Goal: Task Accomplishment & Management: Manage account settings

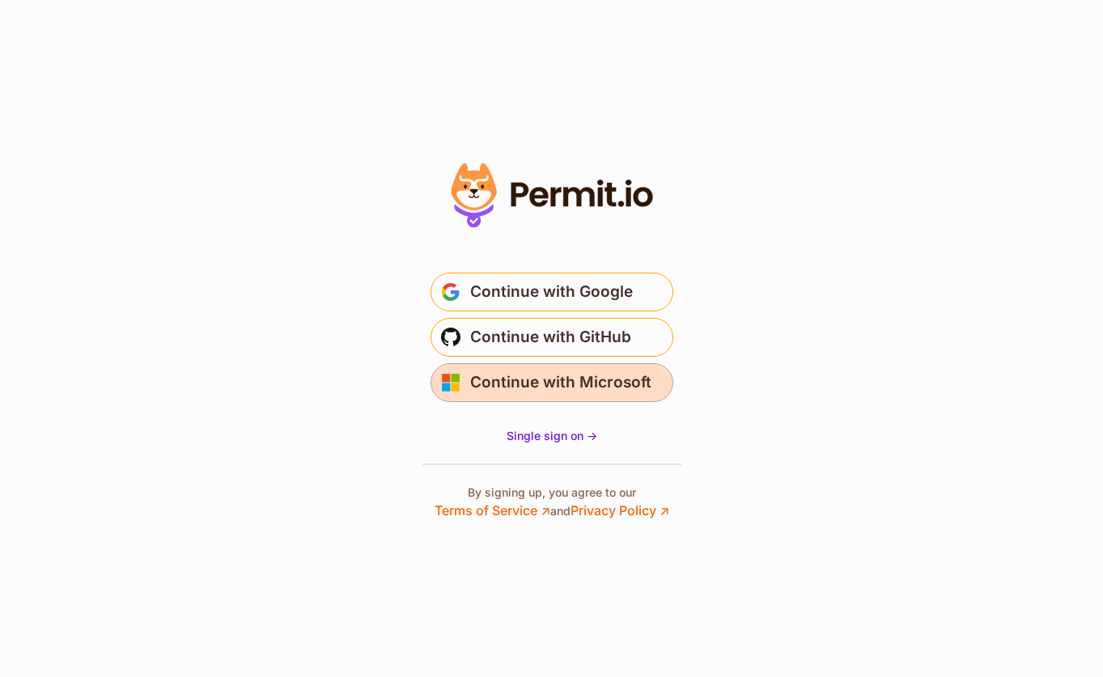
click at [563, 390] on span "Continue with Microsoft" at bounding box center [560, 383] width 181 height 26
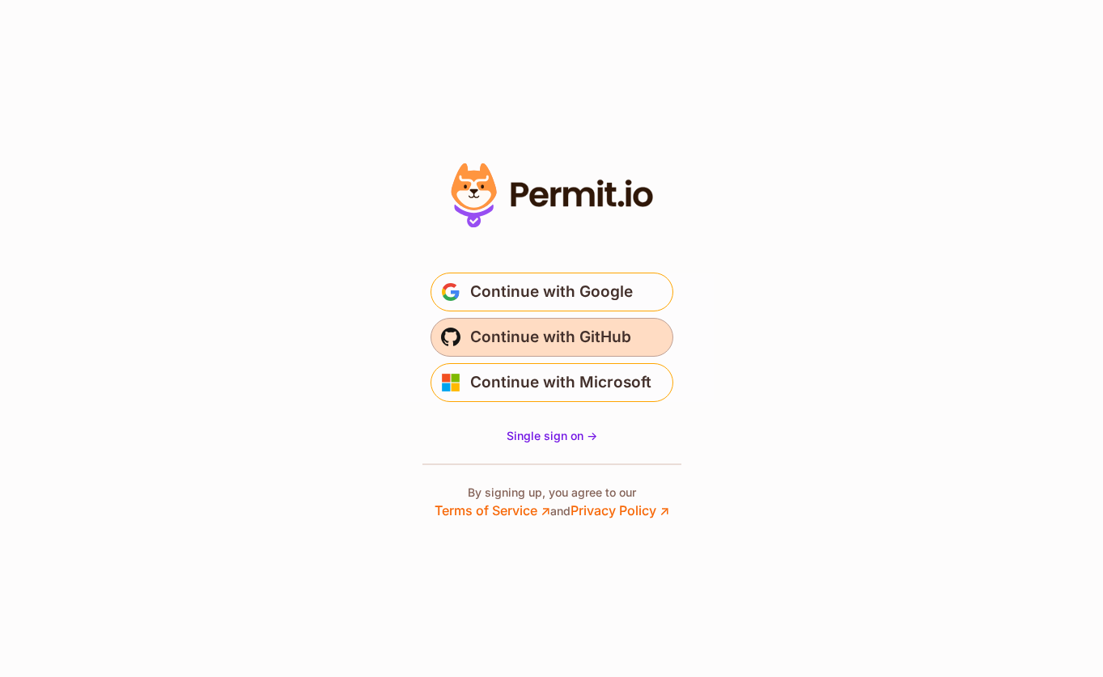
click at [590, 338] on span "Continue with GitHub" at bounding box center [550, 337] width 161 height 26
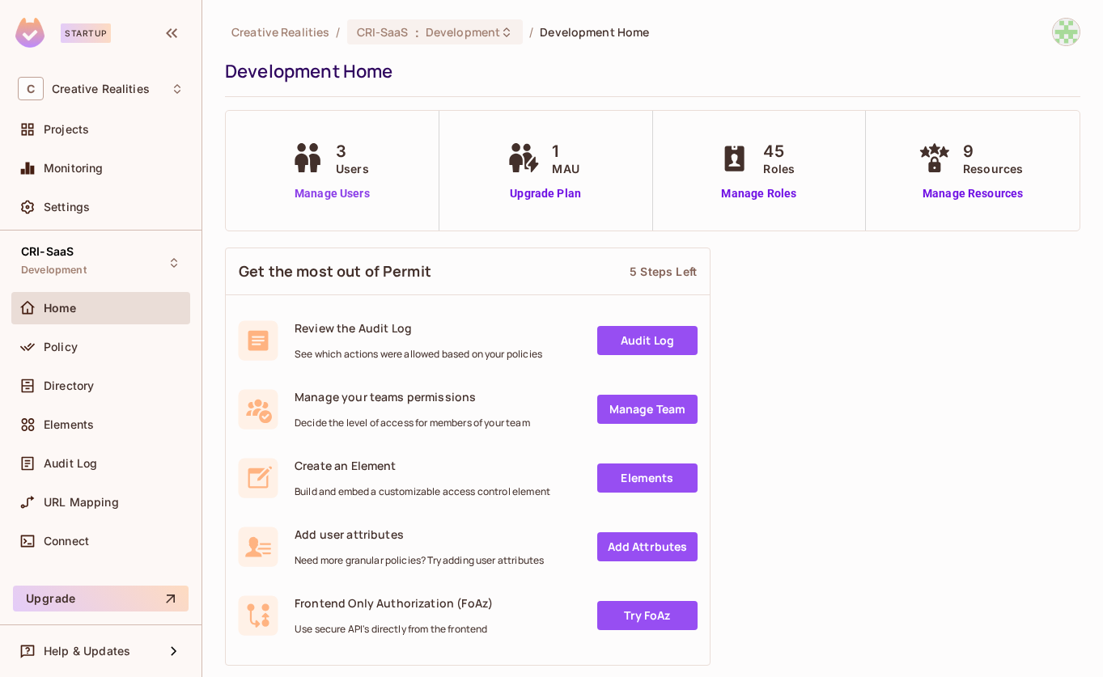
click at [349, 196] on link "Manage Users" at bounding box center [332, 193] width 90 height 17
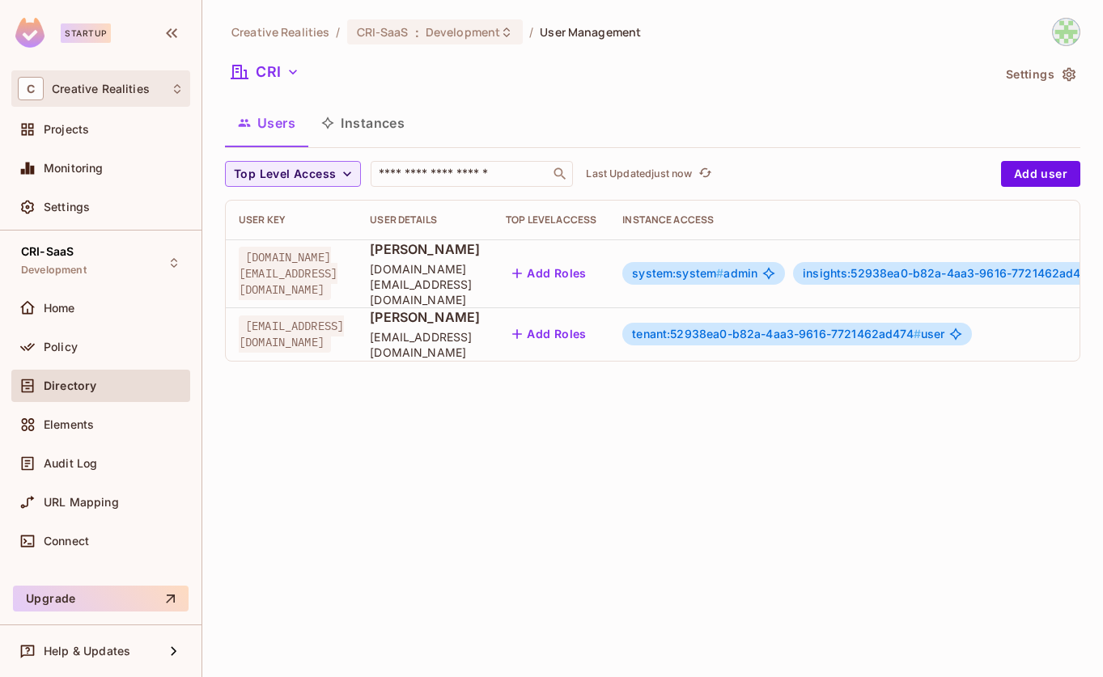
click at [142, 99] on div "C Creative Realities" at bounding box center [101, 88] width 166 height 23
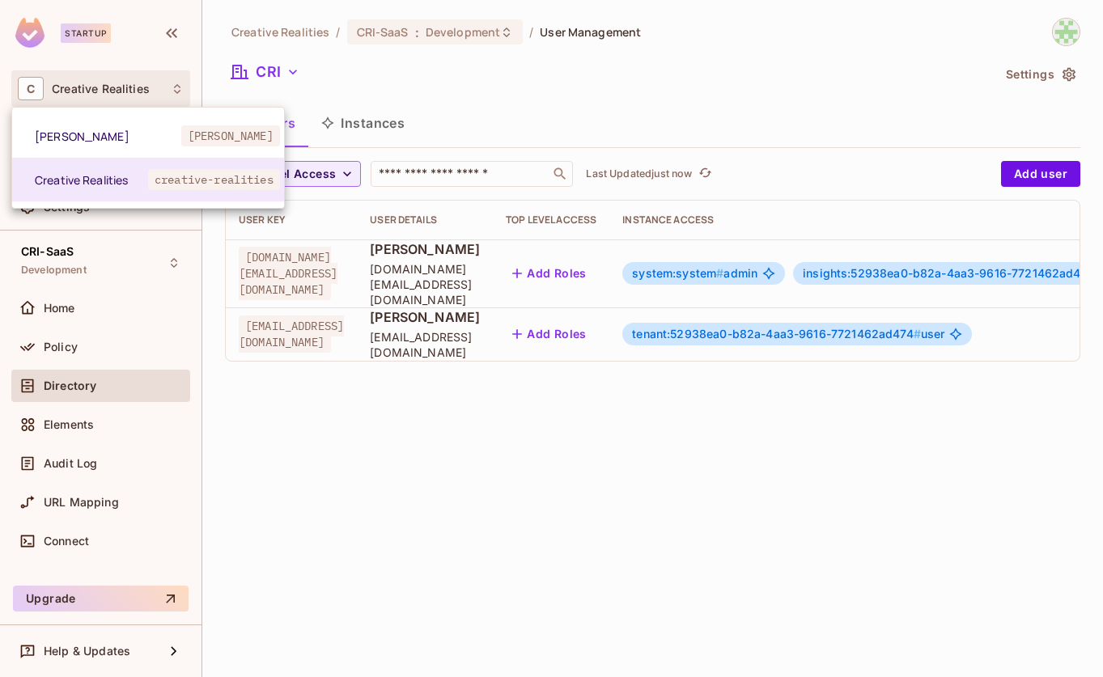
click at [357, 503] on div at bounding box center [551, 338] width 1103 height 677
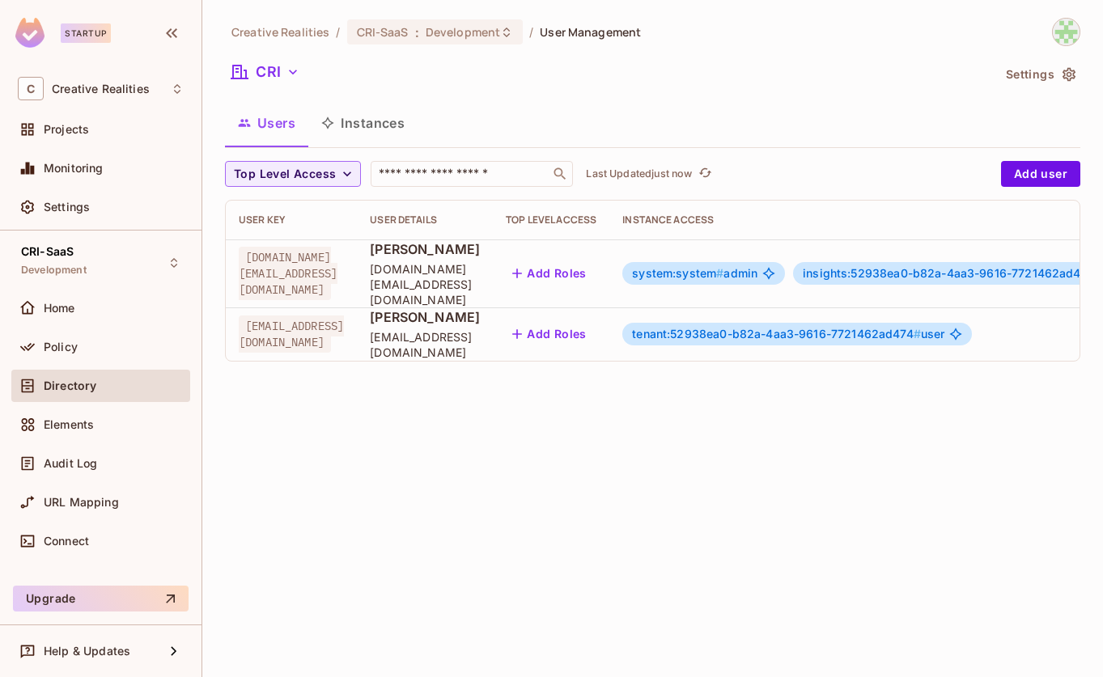
click at [1067, 31] on img at bounding box center [1066, 32] width 27 height 27
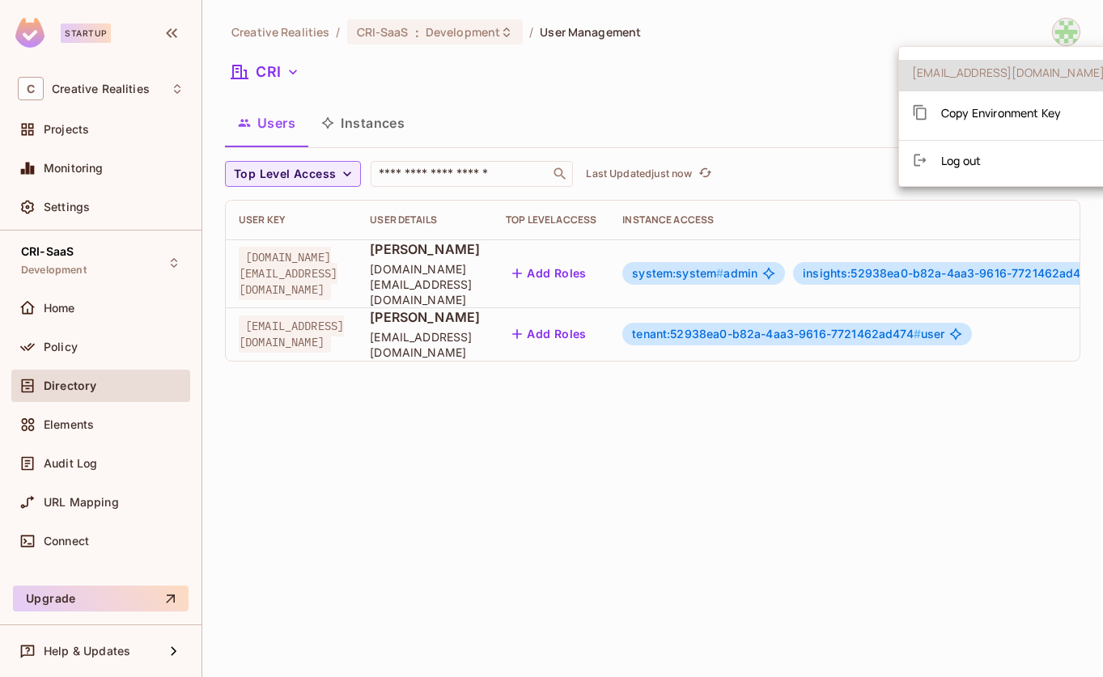
click at [829, 52] on div at bounding box center [551, 338] width 1103 height 677
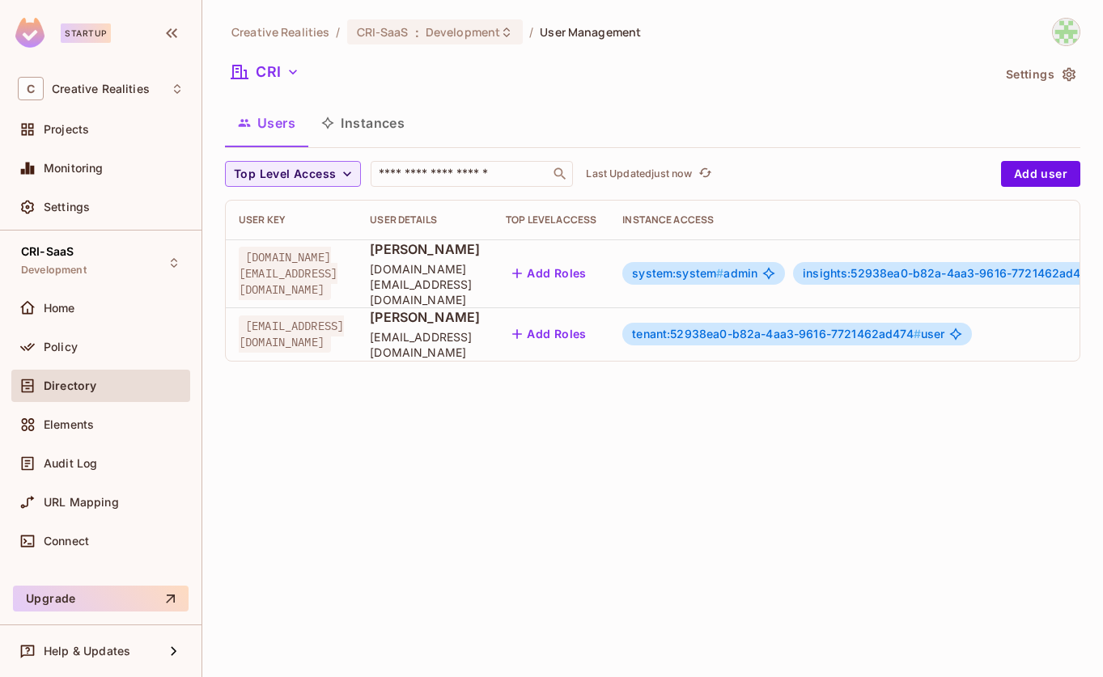
click at [1049, 80] on button "Settings" at bounding box center [1039, 74] width 81 height 26
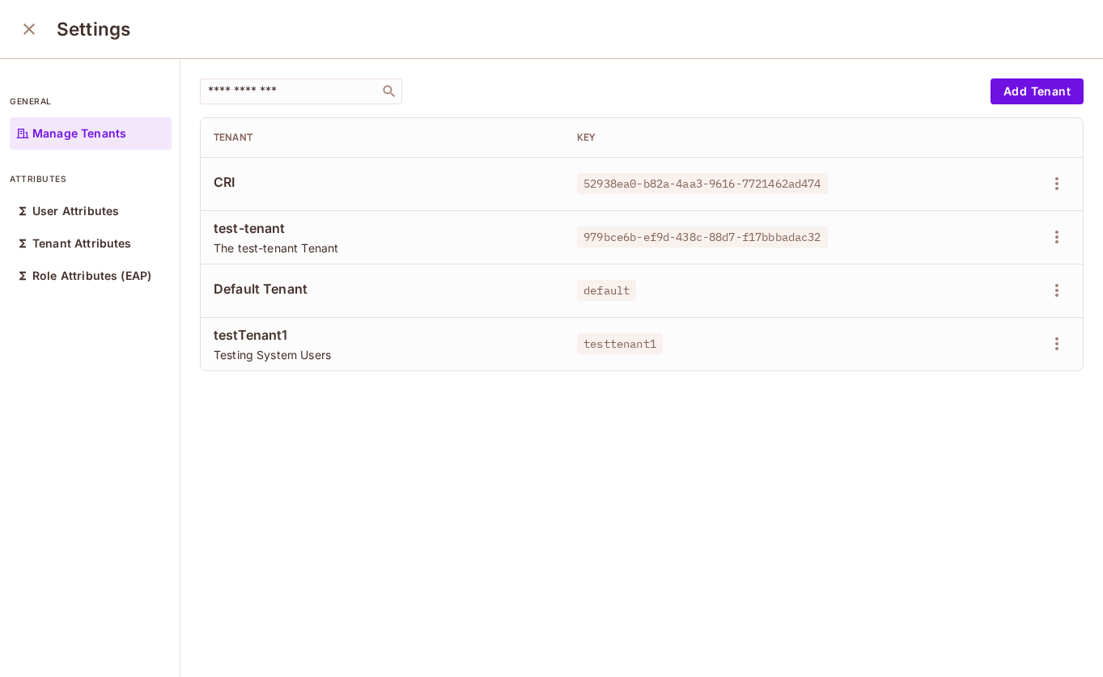
click at [28, 19] on icon "close" at bounding box center [28, 28] width 19 height 19
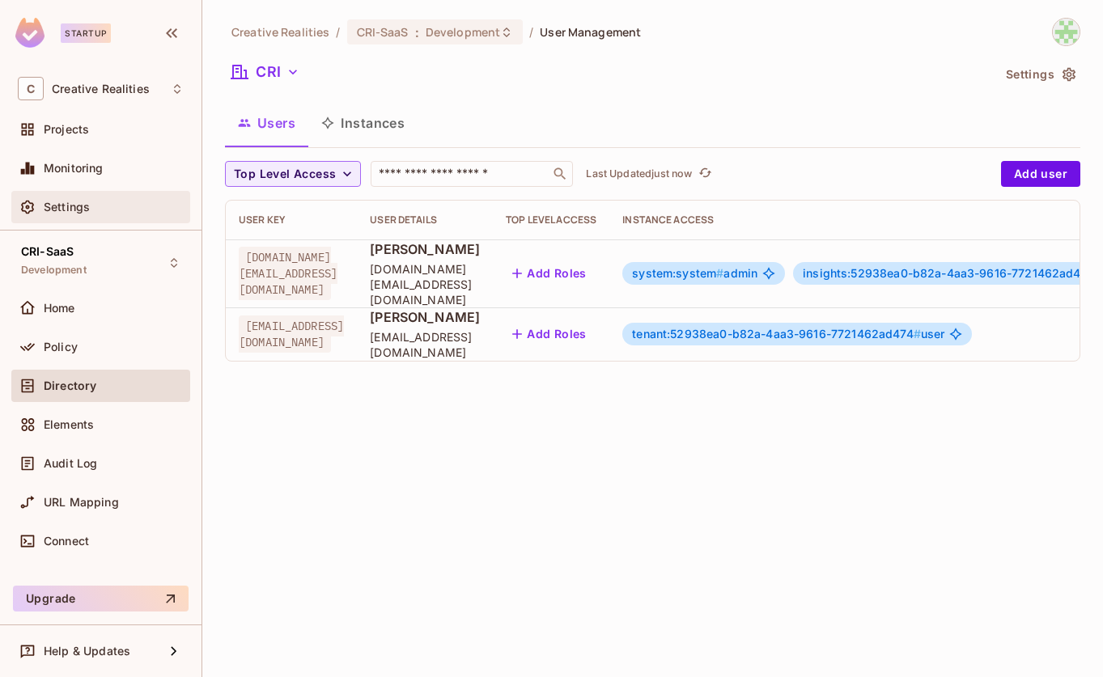
click at [86, 212] on span "Settings" at bounding box center [67, 207] width 46 height 13
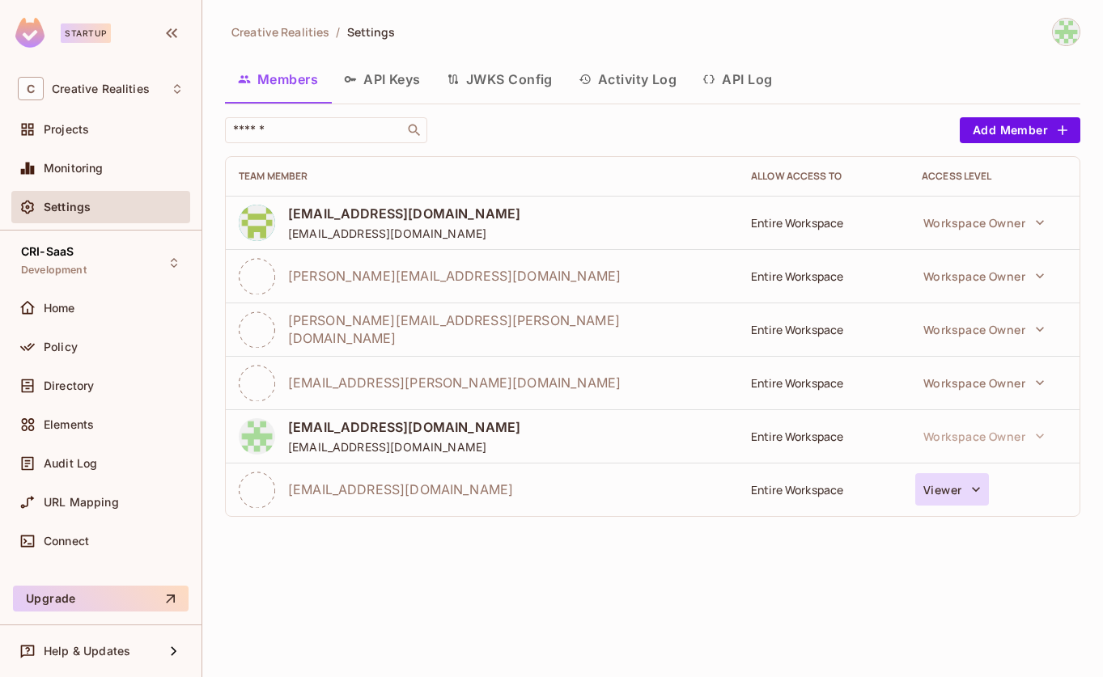
click at [954, 493] on button "Viewer" at bounding box center [952, 489] width 74 height 32
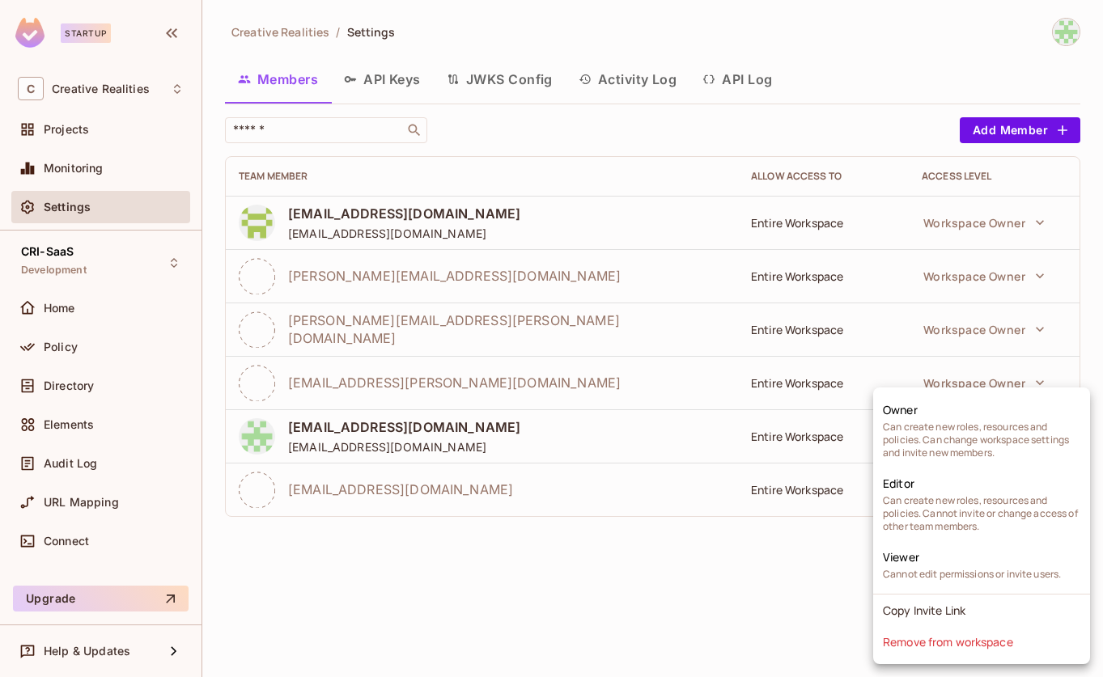
click at [744, 560] on div at bounding box center [551, 338] width 1103 height 677
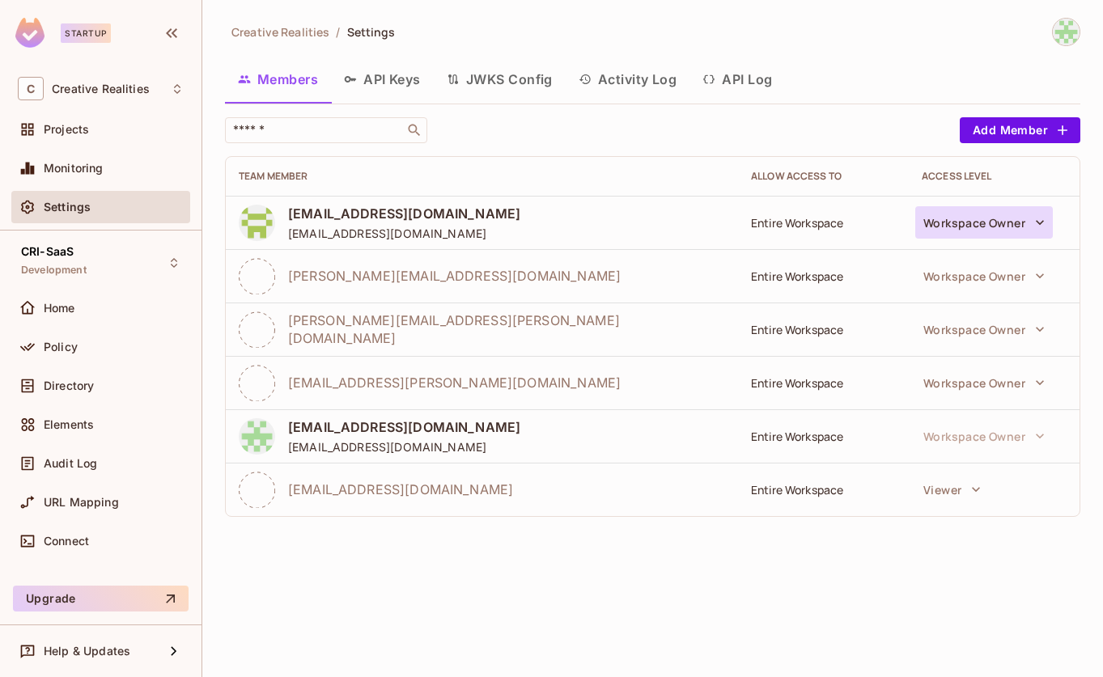
click at [1007, 216] on button "Workspace Owner" at bounding box center [984, 222] width 138 height 32
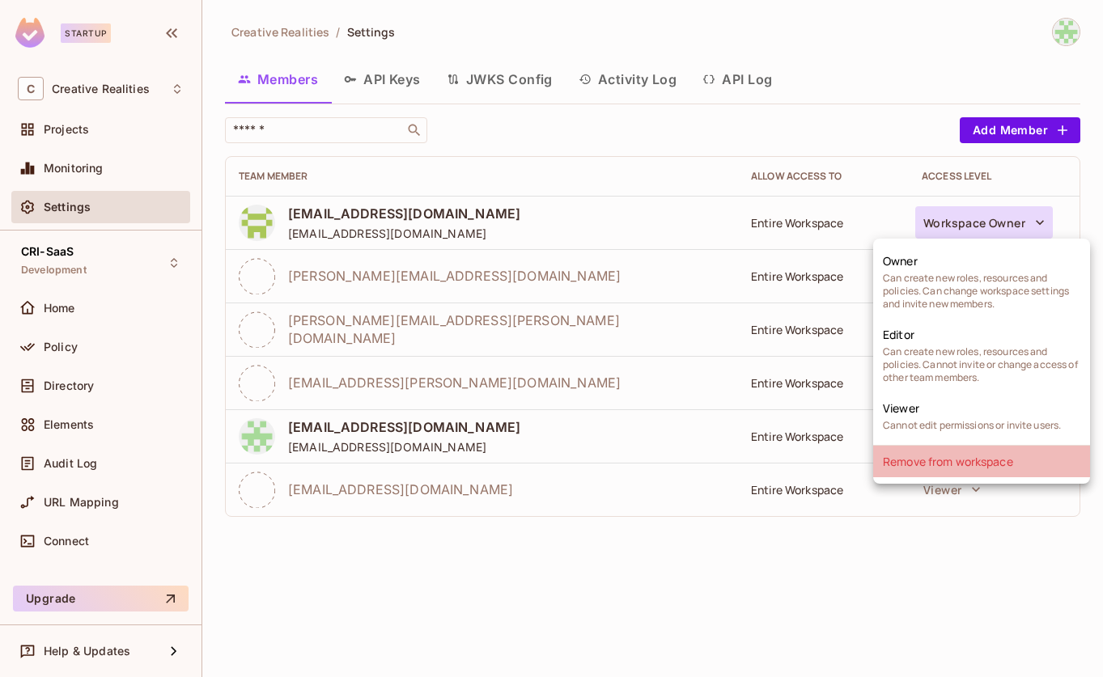
click at [950, 463] on li "Remove from workspace" at bounding box center [981, 462] width 217 height 32
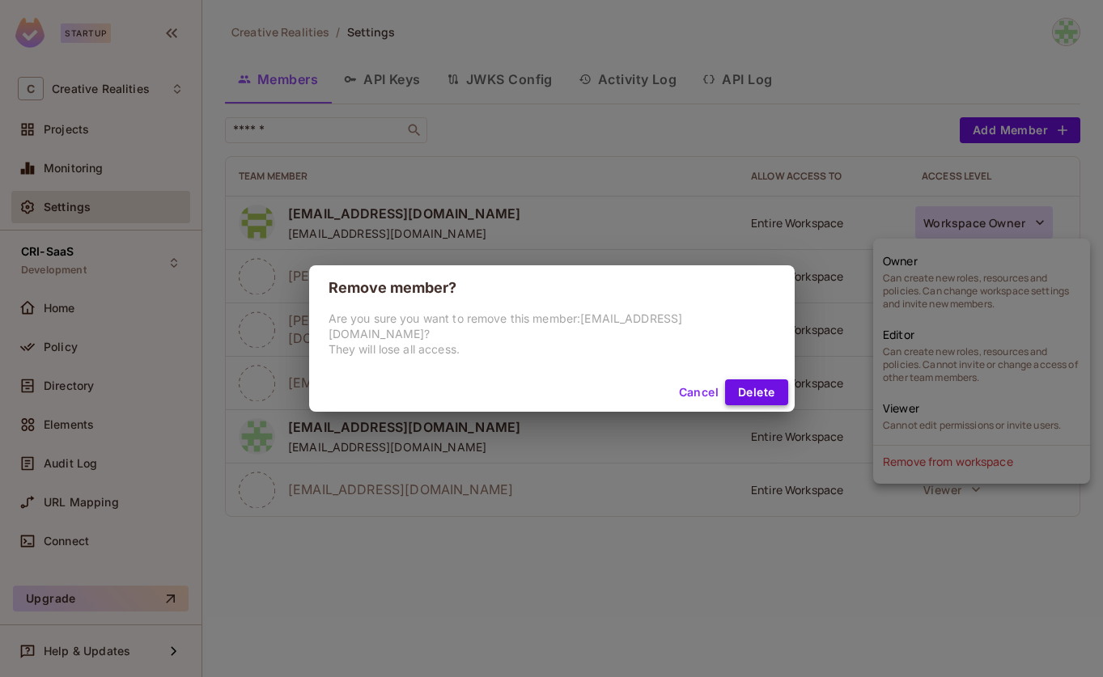
click at [733, 384] on button "Delete" at bounding box center [756, 393] width 62 height 26
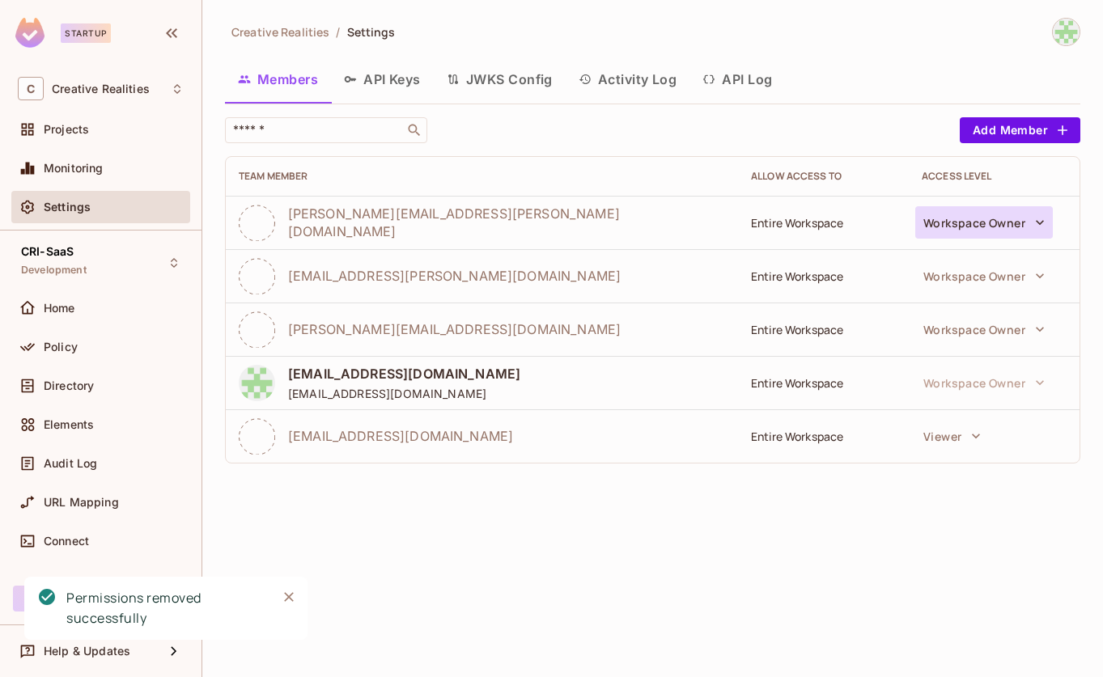
click at [1017, 218] on button "Workspace Owner" at bounding box center [984, 222] width 138 height 32
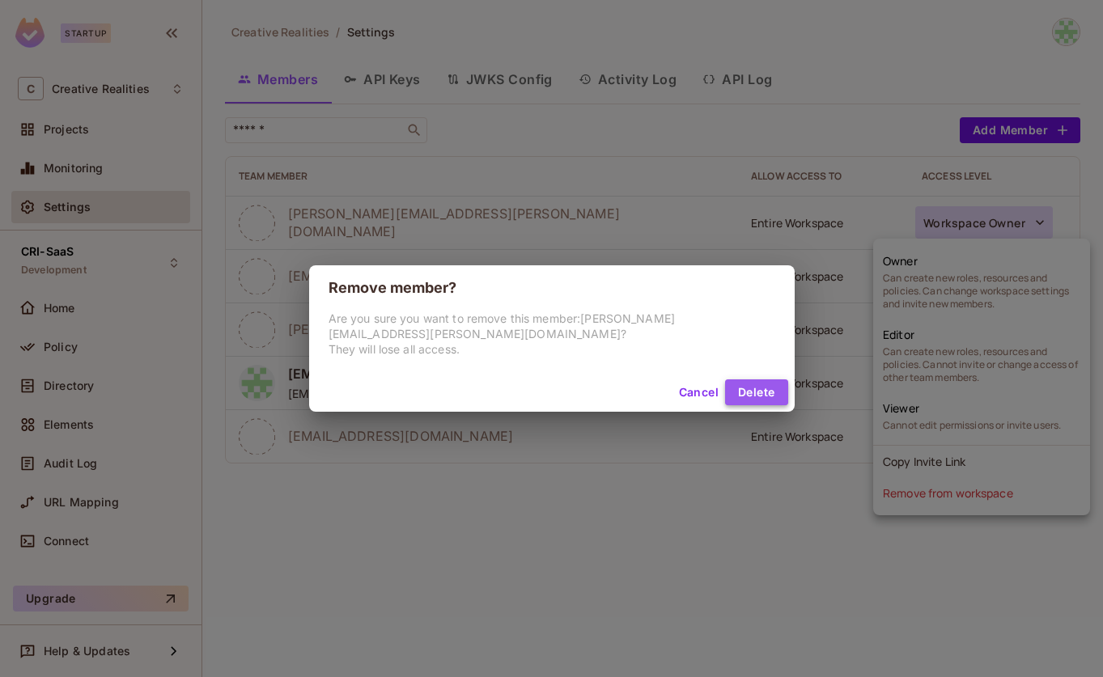
click at [735, 390] on button "Delete" at bounding box center [756, 393] width 62 height 26
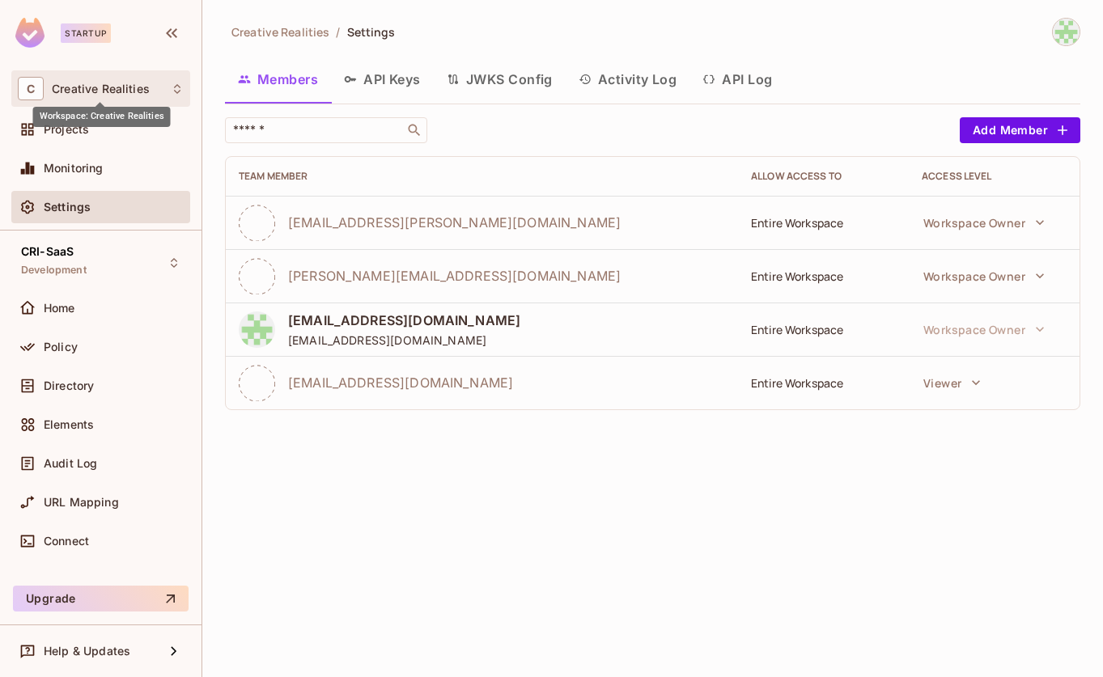
click at [88, 93] on span "Creative Realities" at bounding box center [101, 89] width 98 height 13
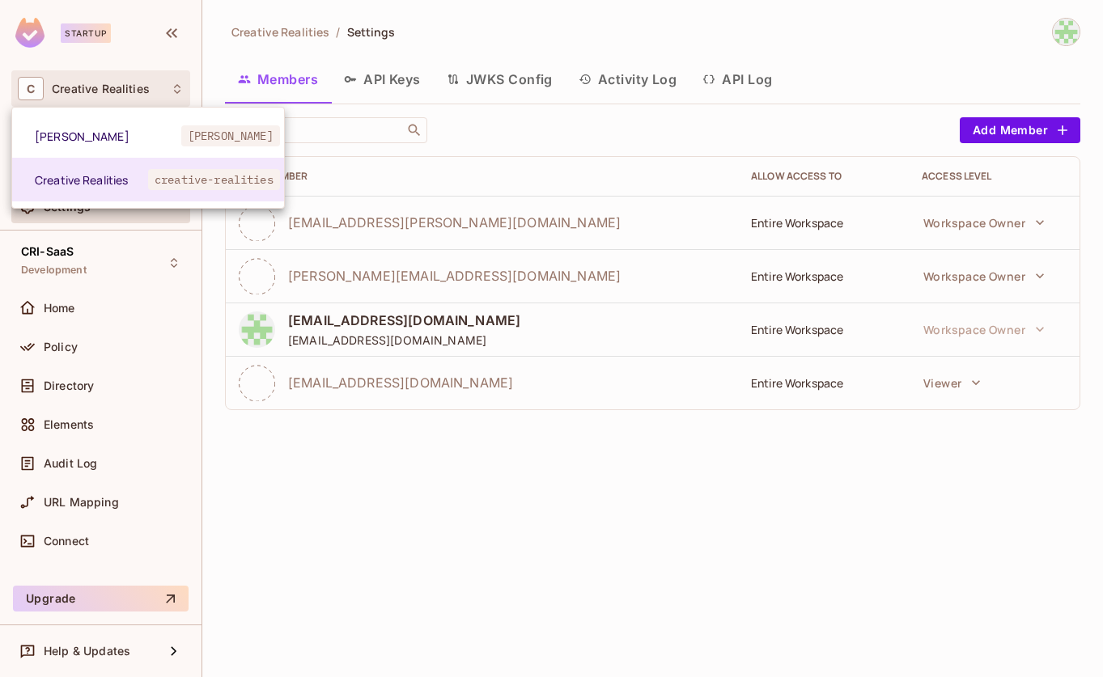
click at [1058, 27] on div at bounding box center [551, 338] width 1103 height 677
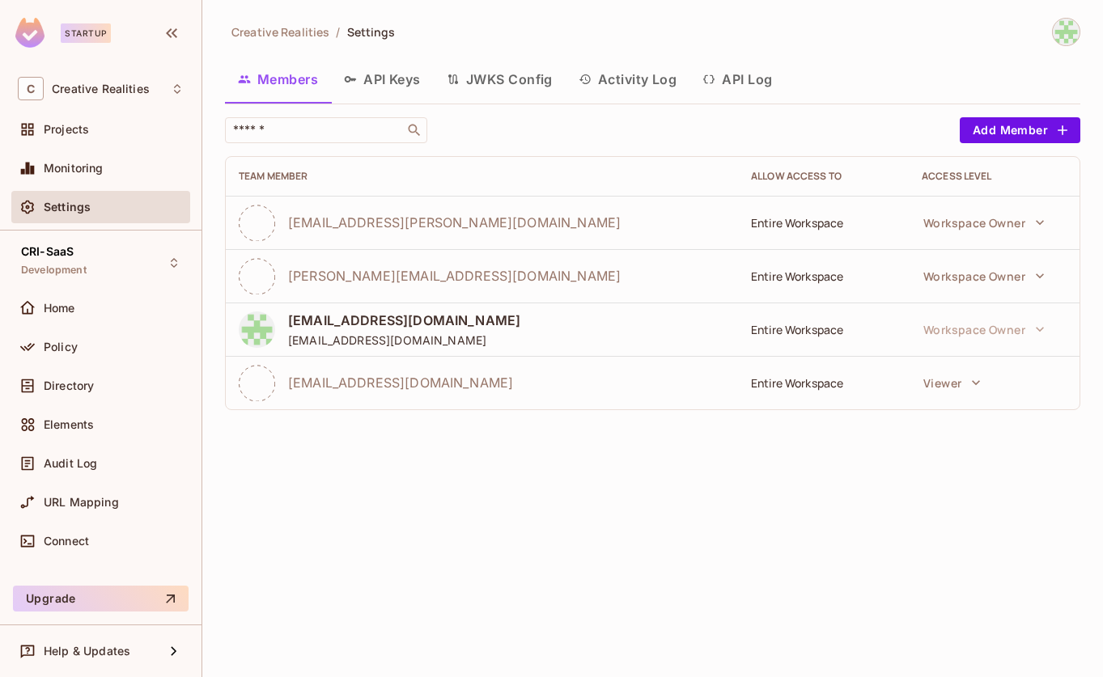
click at [1059, 28] on img at bounding box center [1066, 32] width 27 height 27
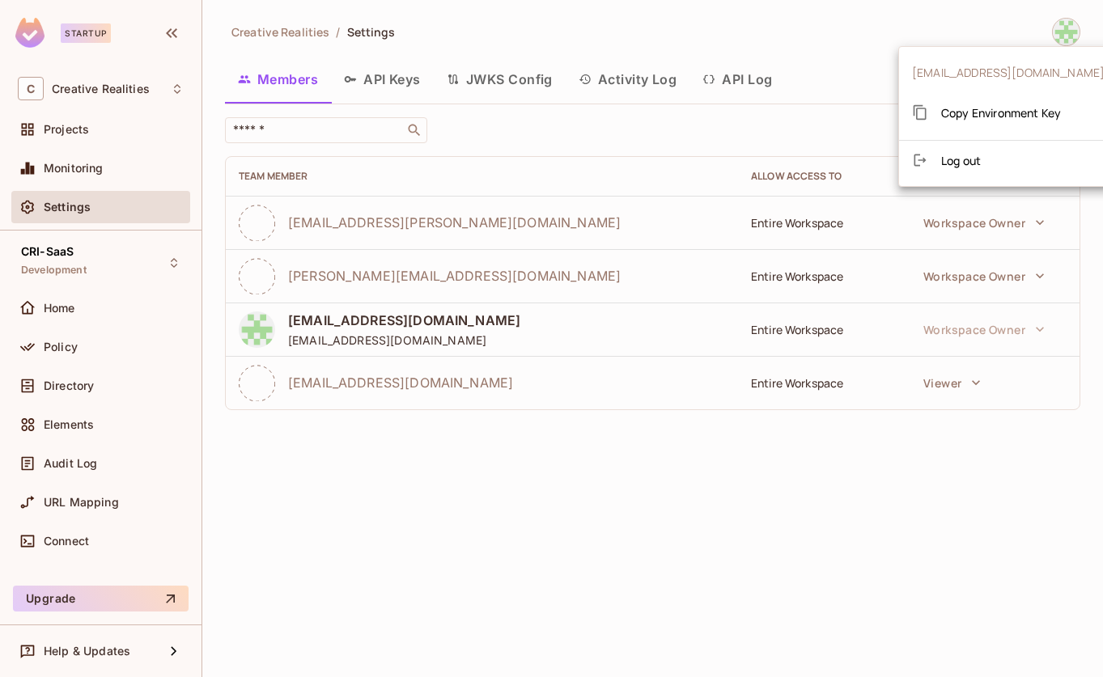
click at [822, 43] on div at bounding box center [551, 338] width 1103 height 677
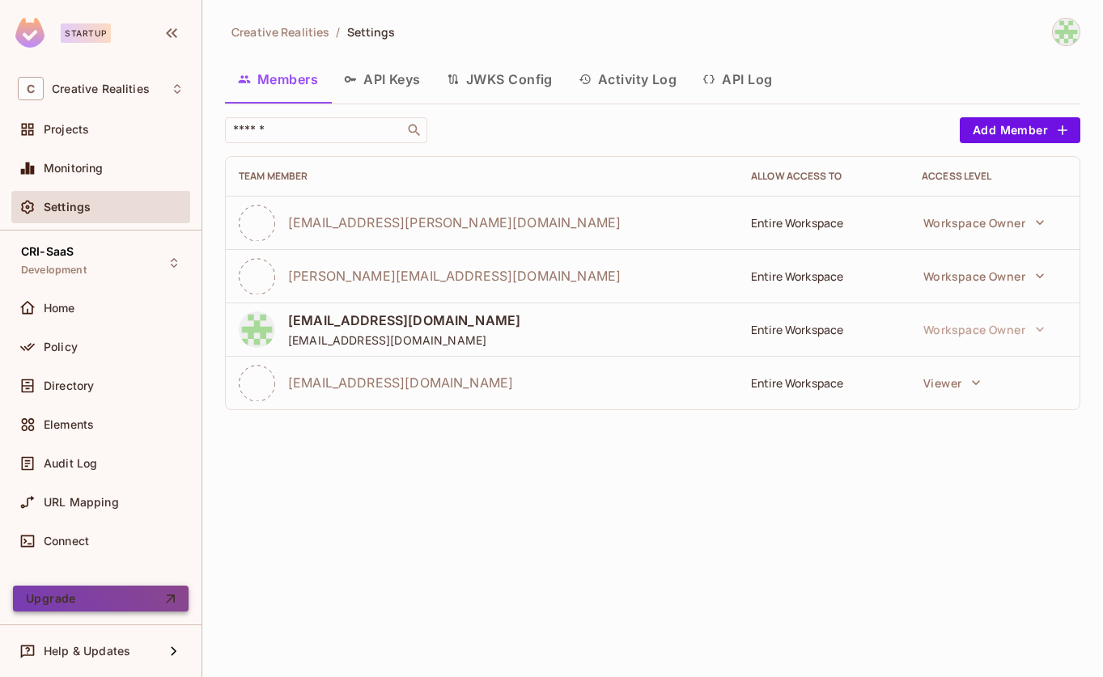
click at [117, 599] on button "Upgrade" at bounding box center [101, 599] width 176 height 26
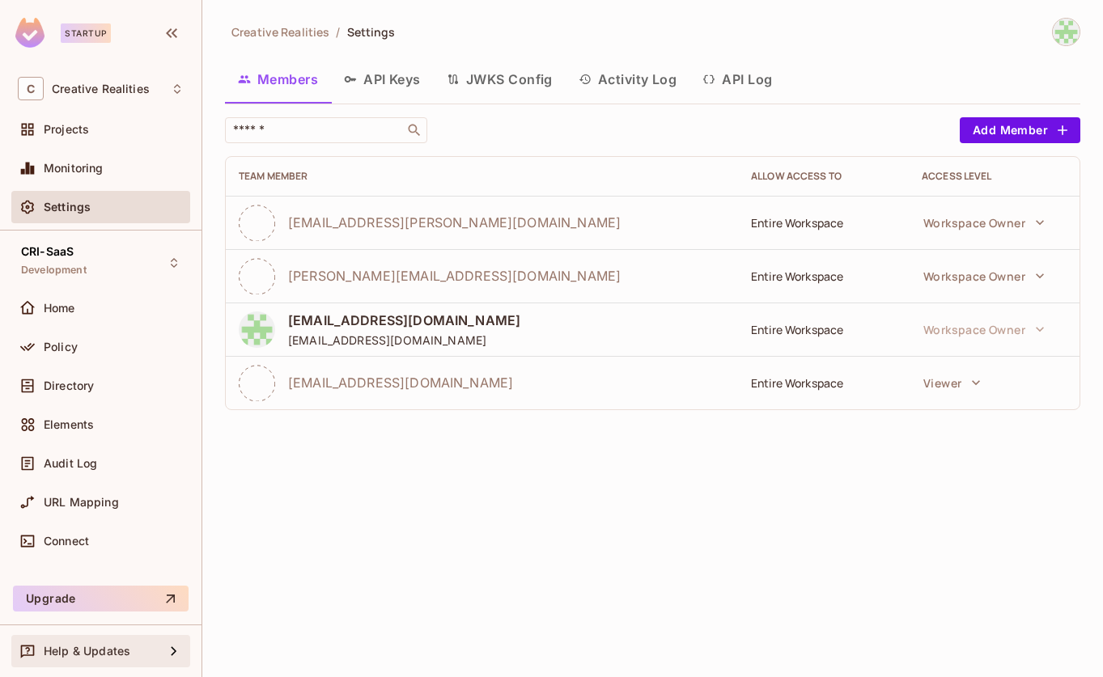
click at [127, 664] on div "Help & Updates" at bounding box center [100, 651] width 179 height 32
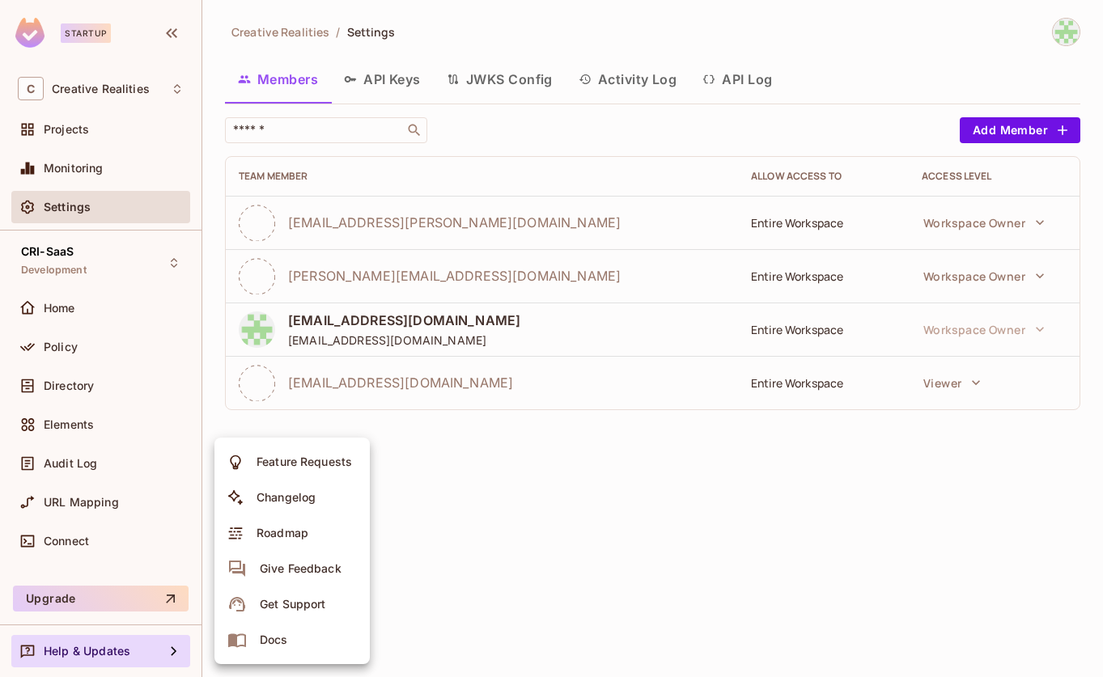
click at [284, 32] on div at bounding box center [551, 338] width 1103 height 677
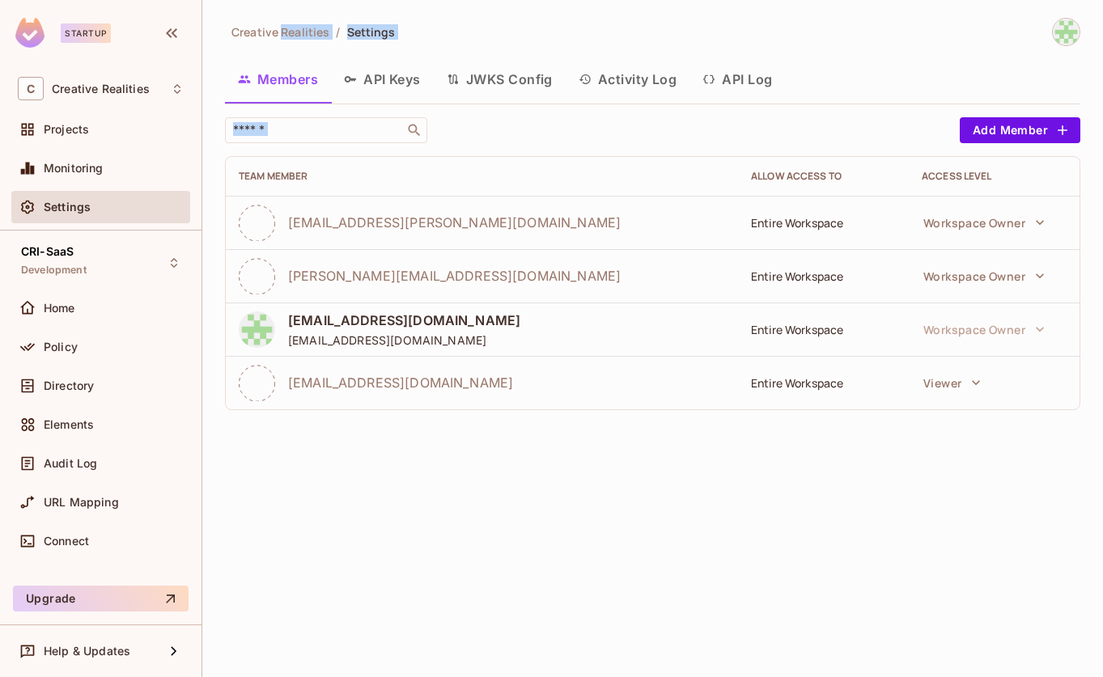
click at [282, 33] on span "Creative Realities" at bounding box center [280, 31] width 98 height 15
click at [282, 34] on span "Creative Realities" at bounding box center [280, 31] width 98 height 15
click at [172, 35] on icon "button" at bounding box center [171, 32] width 19 height 19
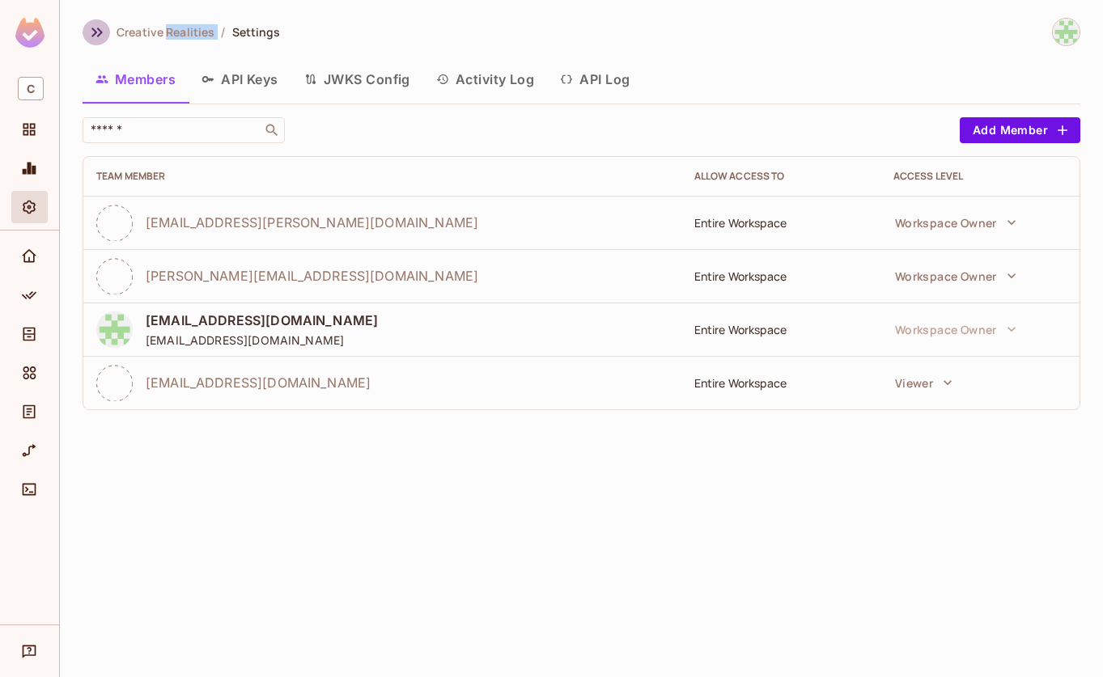
click at [94, 28] on icon "button" at bounding box center [96, 32] width 19 height 19
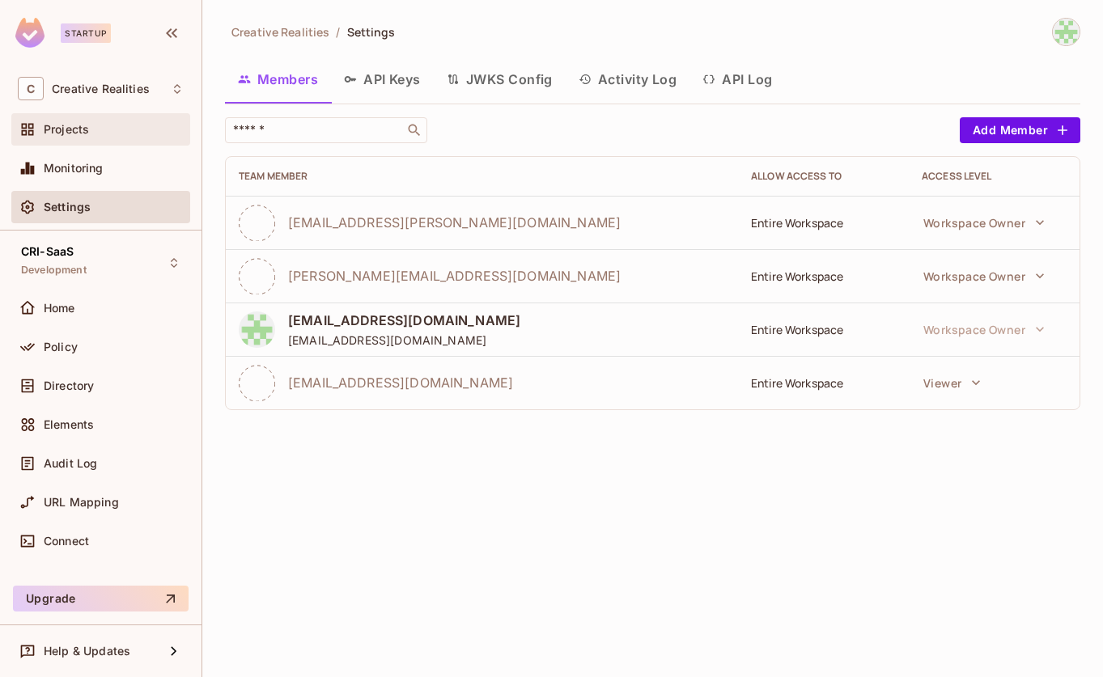
click at [60, 127] on span "Projects" at bounding box center [66, 129] width 45 height 13
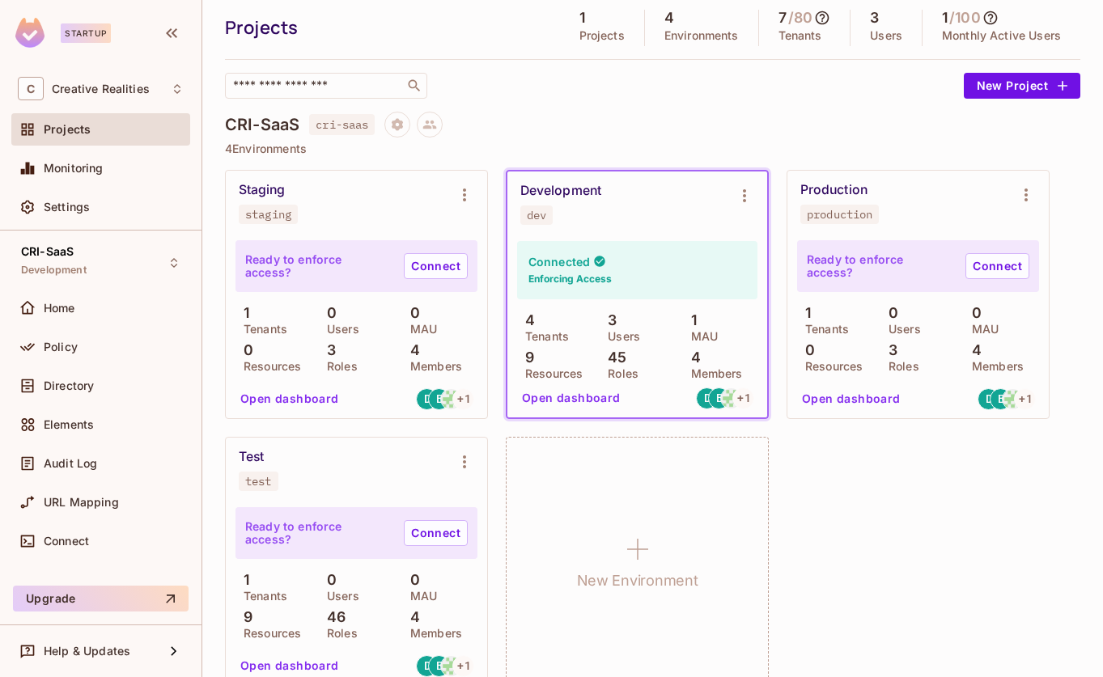
scroll to position [76, 0]
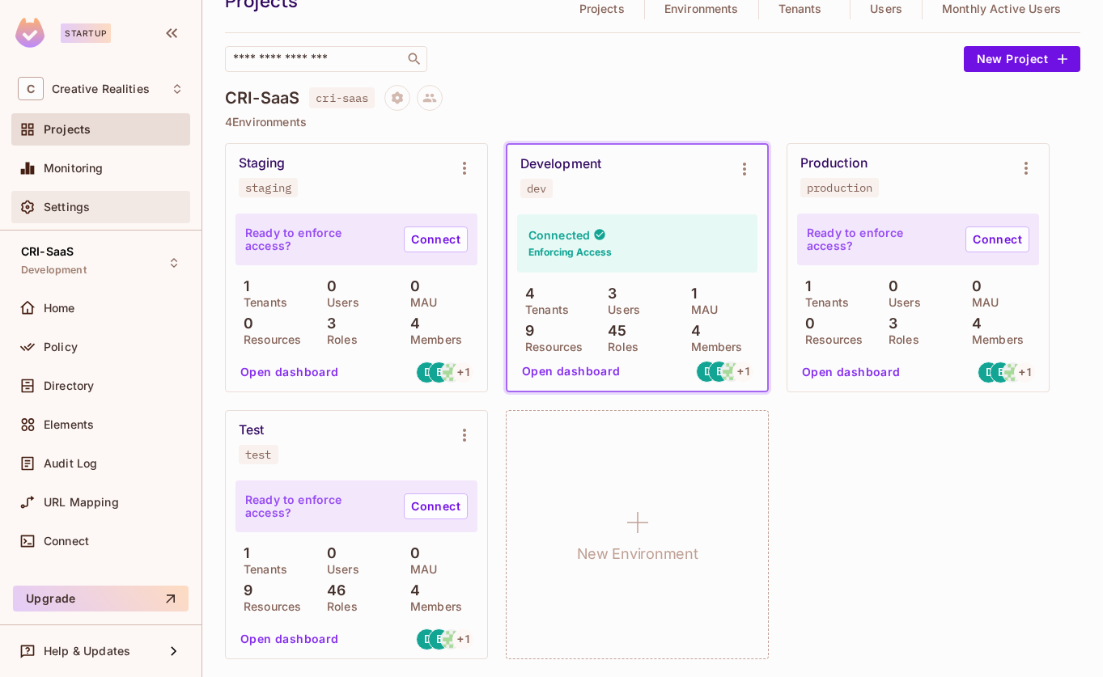
click at [77, 214] on span "Settings" at bounding box center [67, 207] width 46 height 13
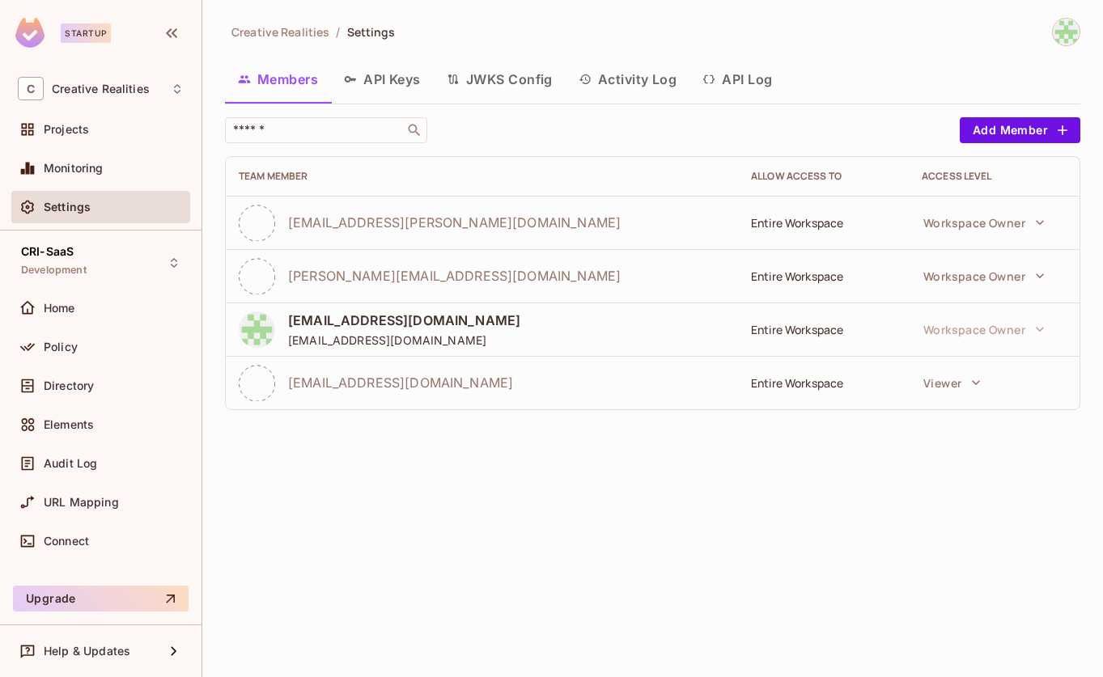
click at [657, 80] on button "Activity Log" at bounding box center [628, 79] width 125 height 40
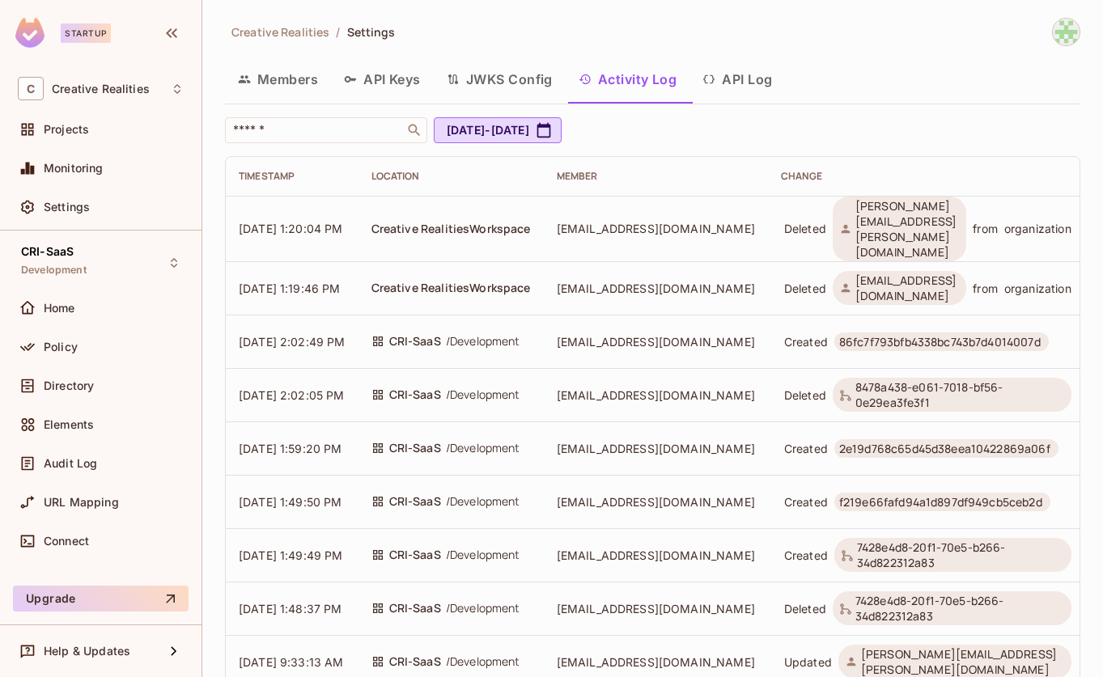
click at [759, 78] on button "API Log" at bounding box center [736, 79] width 95 height 40
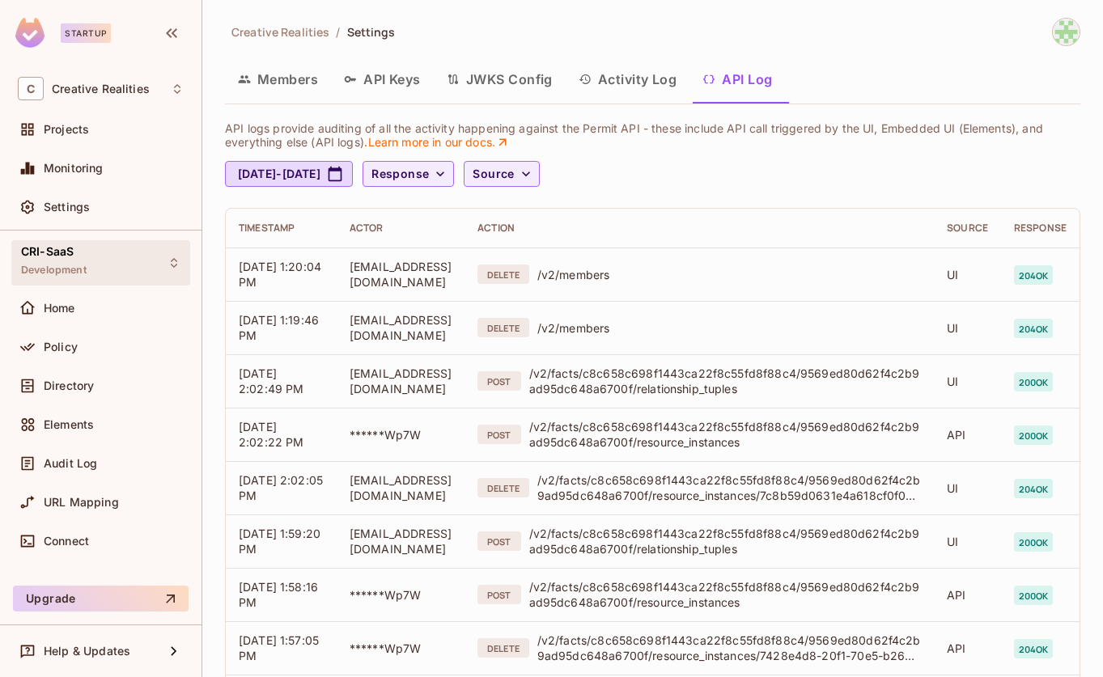
click at [87, 269] on div "CRI-SaaS Development" at bounding box center [100, 262] width 179 height 45
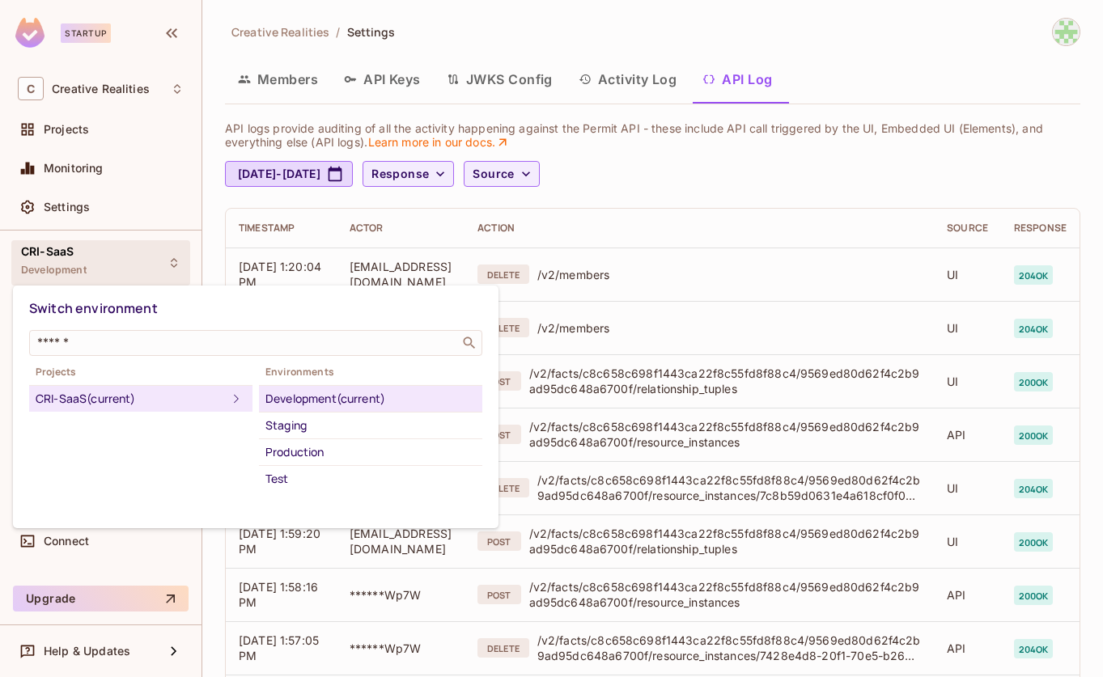
click at [120, 263] on div at bounding box center [551, 338] width 1103 height 677
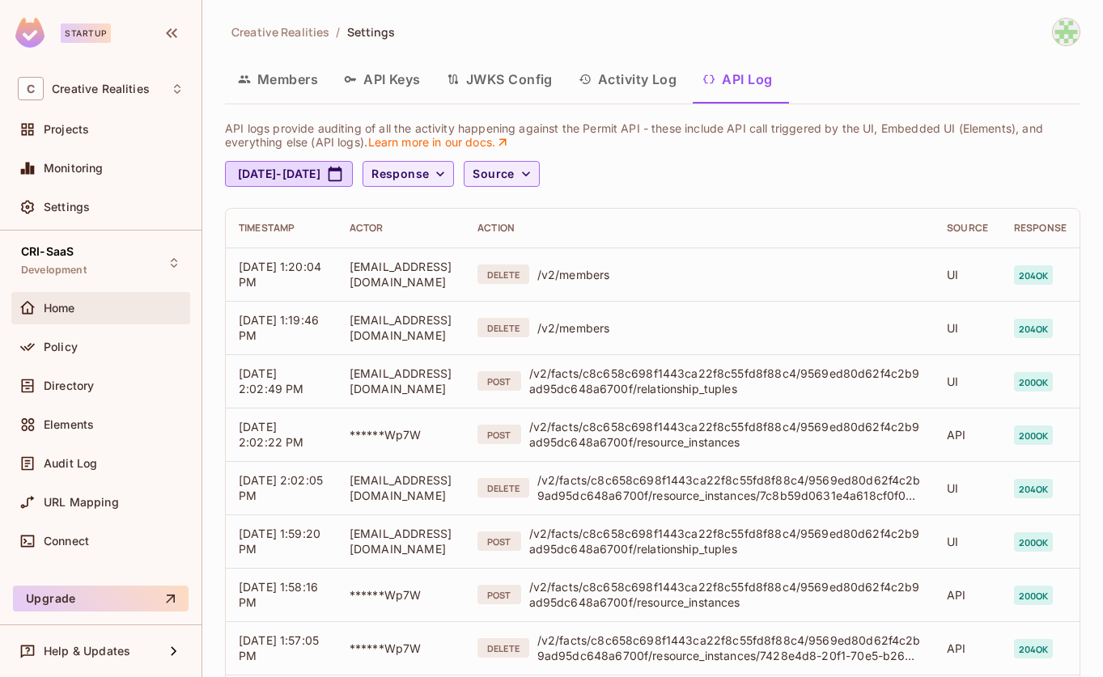
click at [86, 316] on div "Home" at bounding box center [101, 308] width 166 height 19
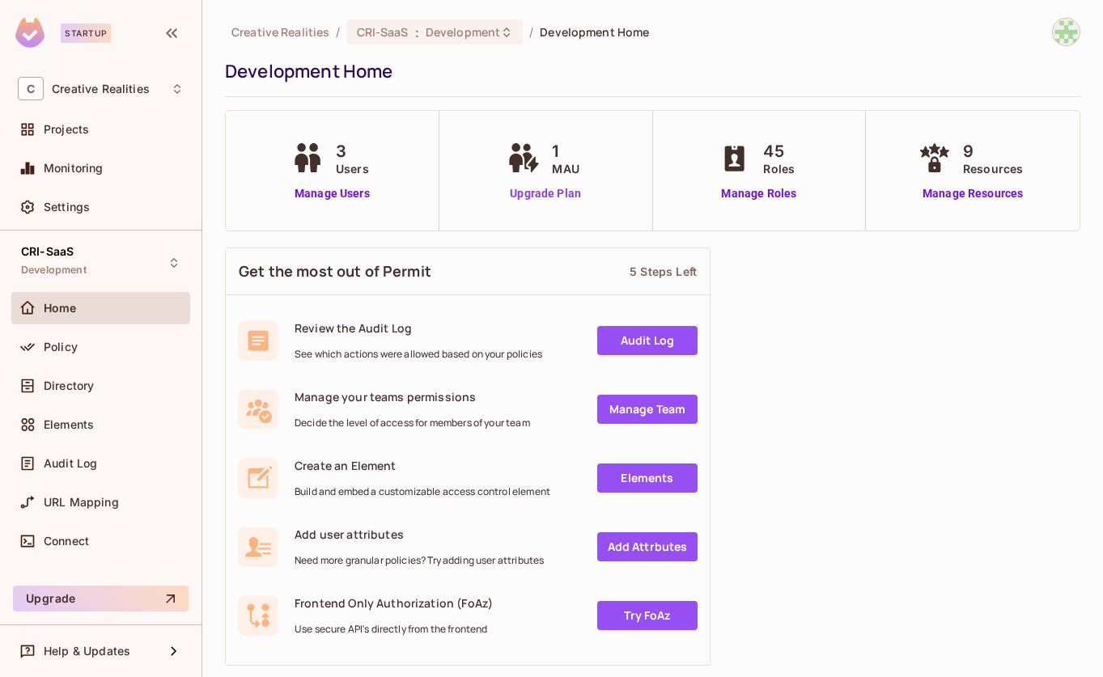
click at [558, 196] on link "Upgrade Plan" at bounding box center [544, 193] width 83 height 17
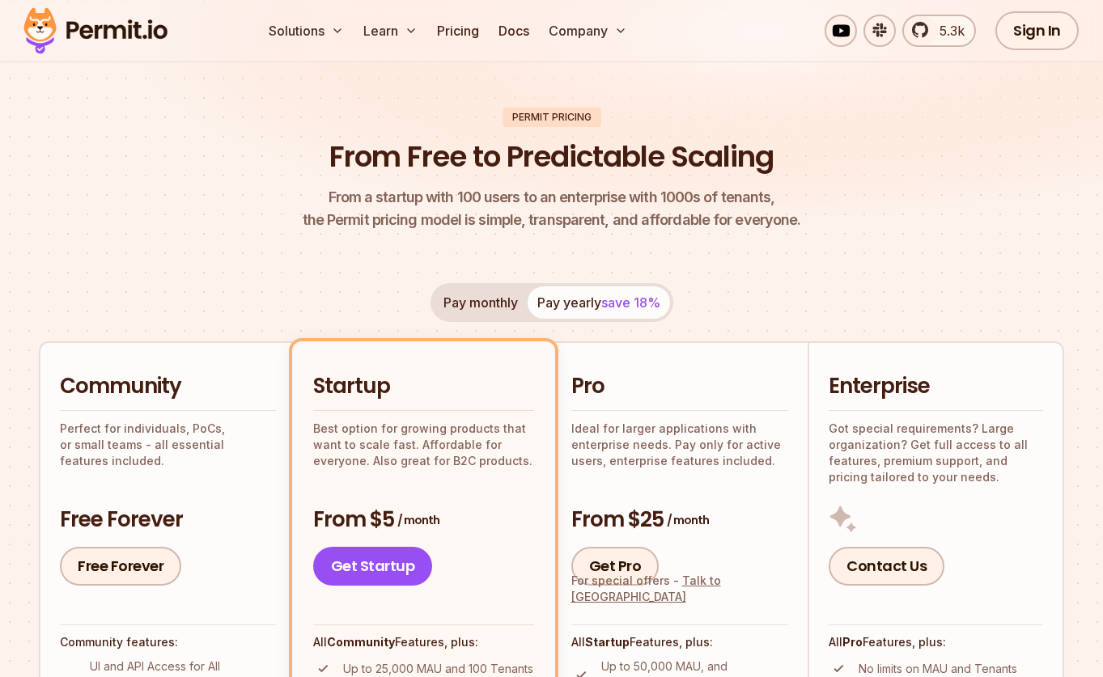
scroll to position [104, 0]
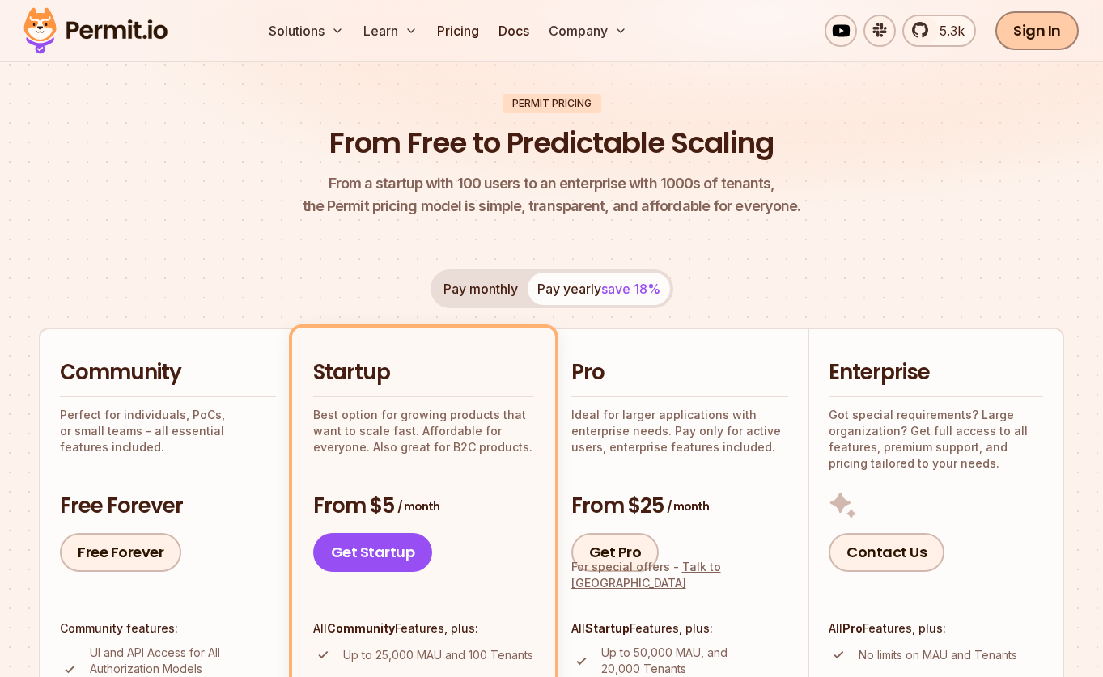
click at [1062, 24] on link "Sign In" at bounding box center [1036, 30] width 83 height 39
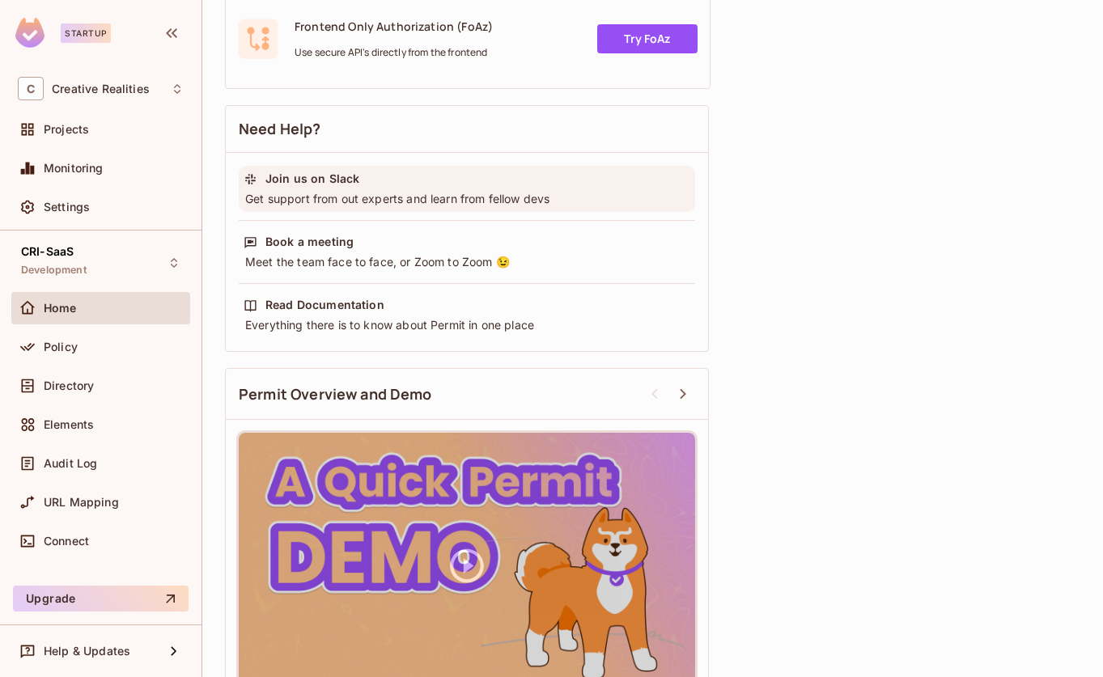
scroll to position [583, 0]
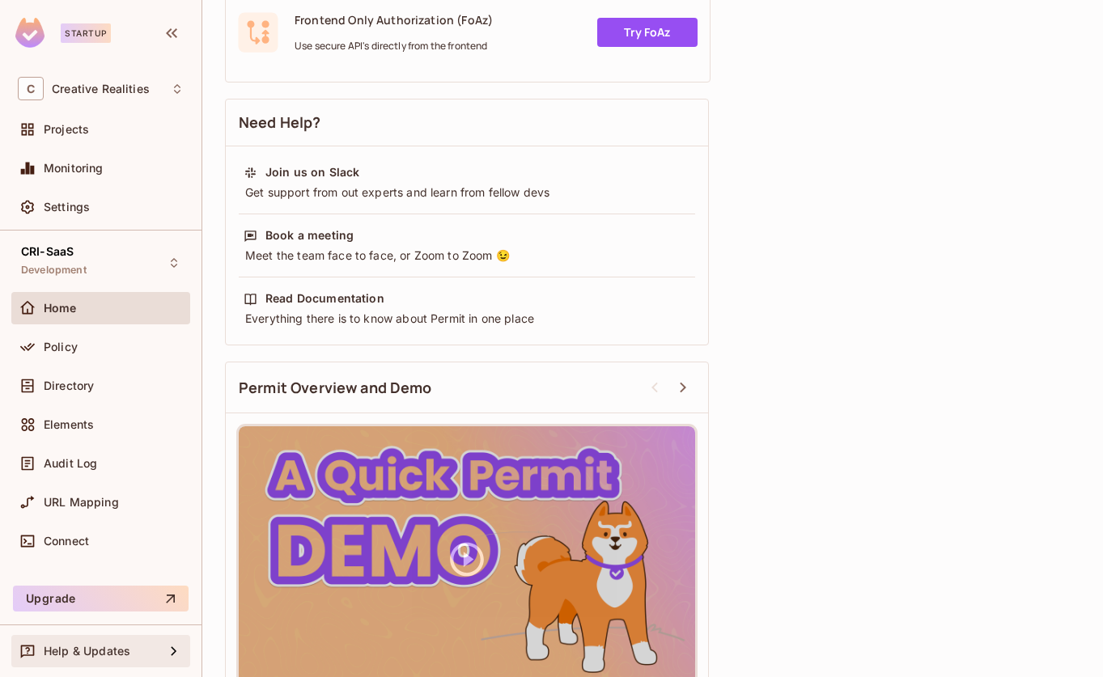
click at [97, 645] on span "Help & Updates" at bounding box center [87, 651] width 87 height 13
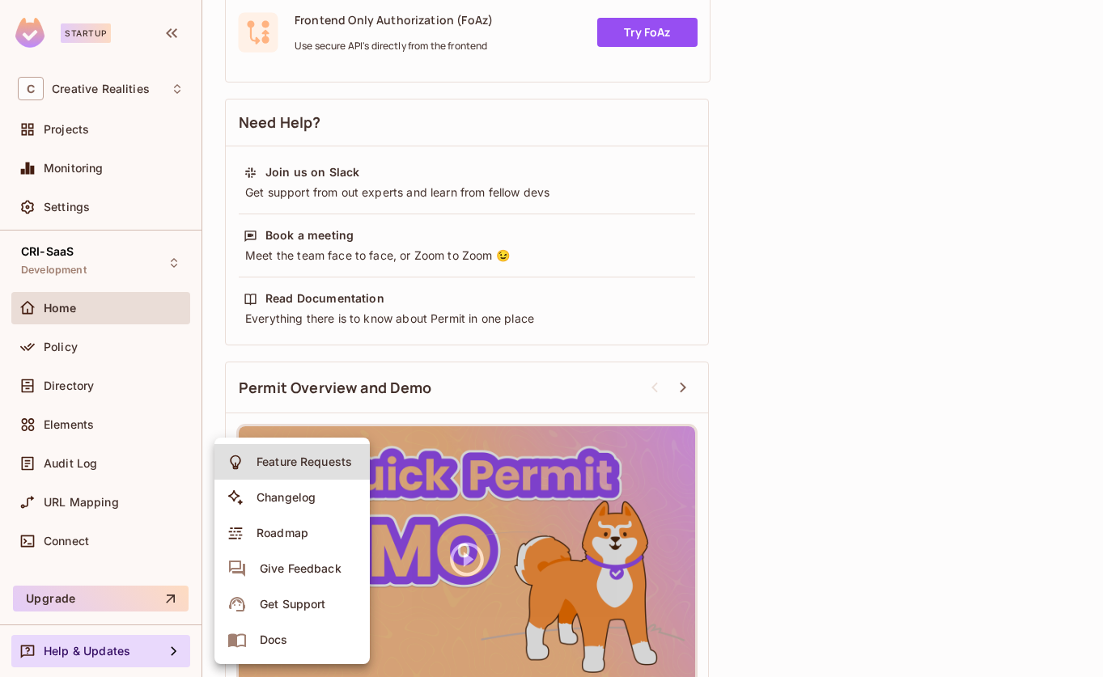
click at [308, 634] on li "Docs" at bounding box center [291, 640] width 155 height 36
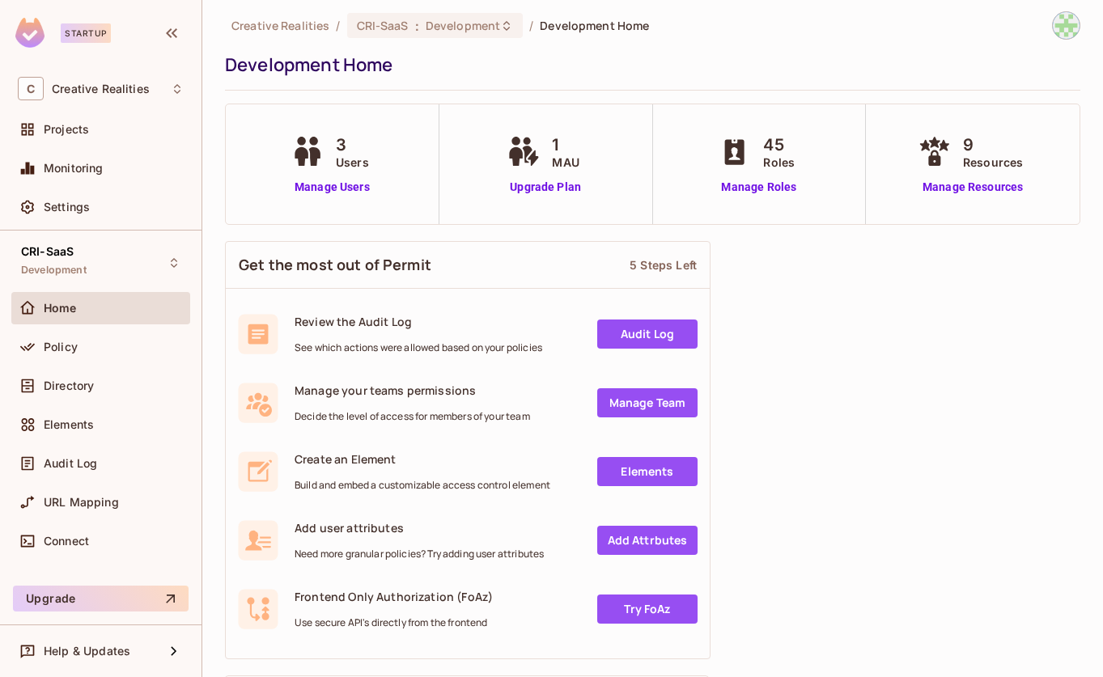
scroll to position [0, 0]
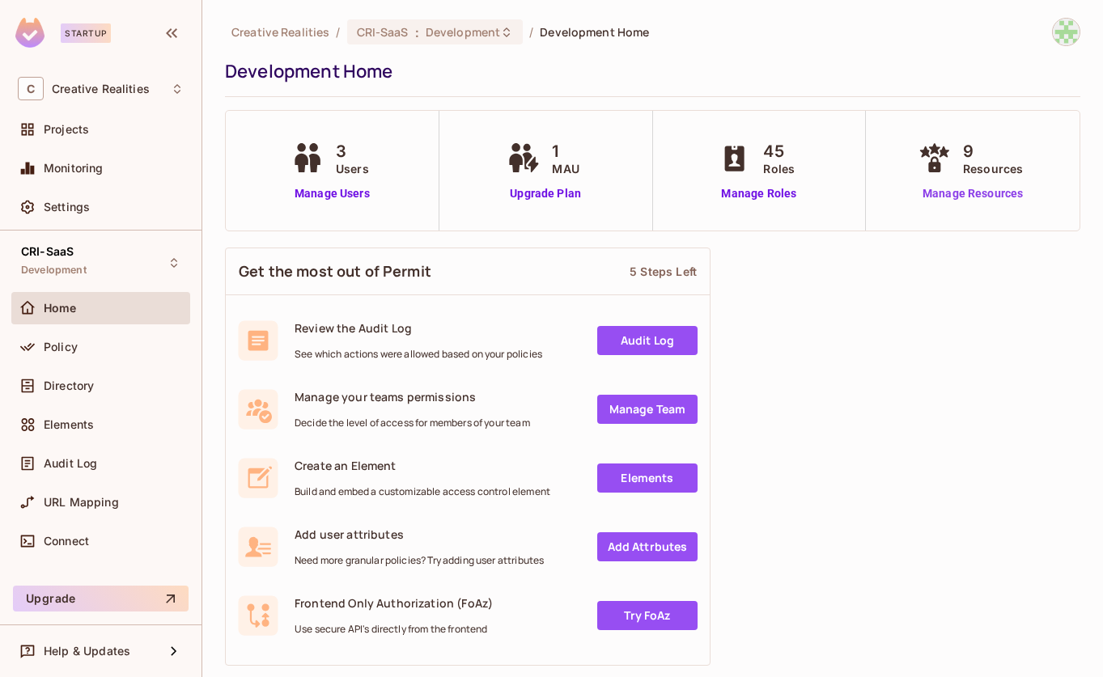
click at [940, 191] on link "Manage Resources" at bounding box center [972, 193] width 117 height 17
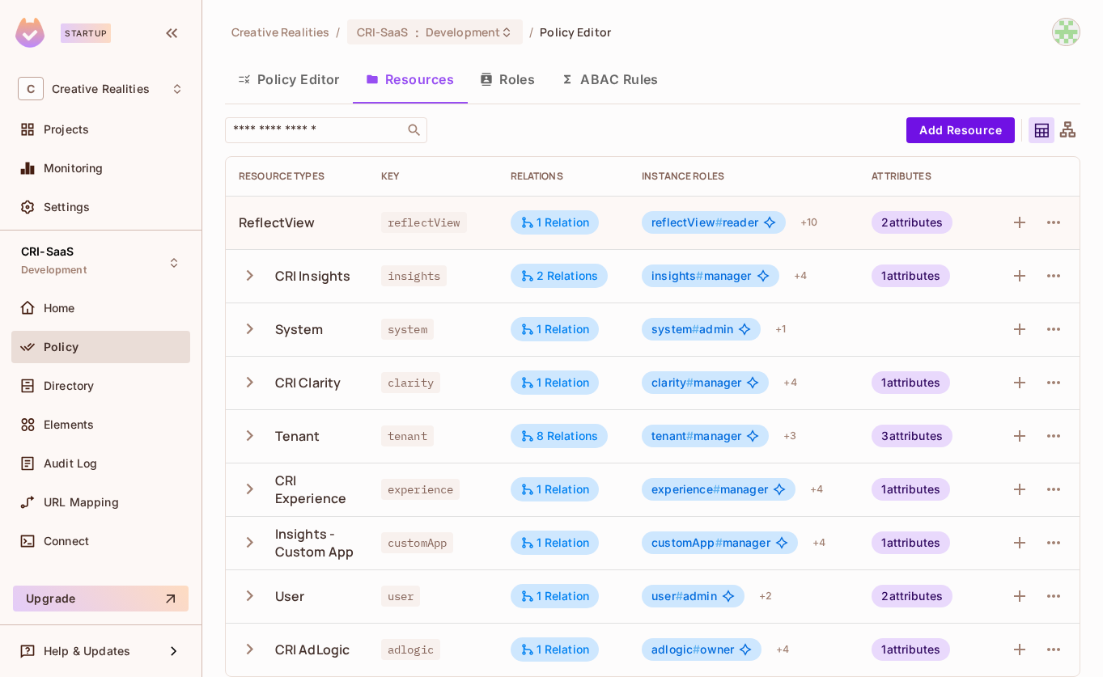
click at [1067, 37] on img at bounding box center [1066, 32] width 27 height 27
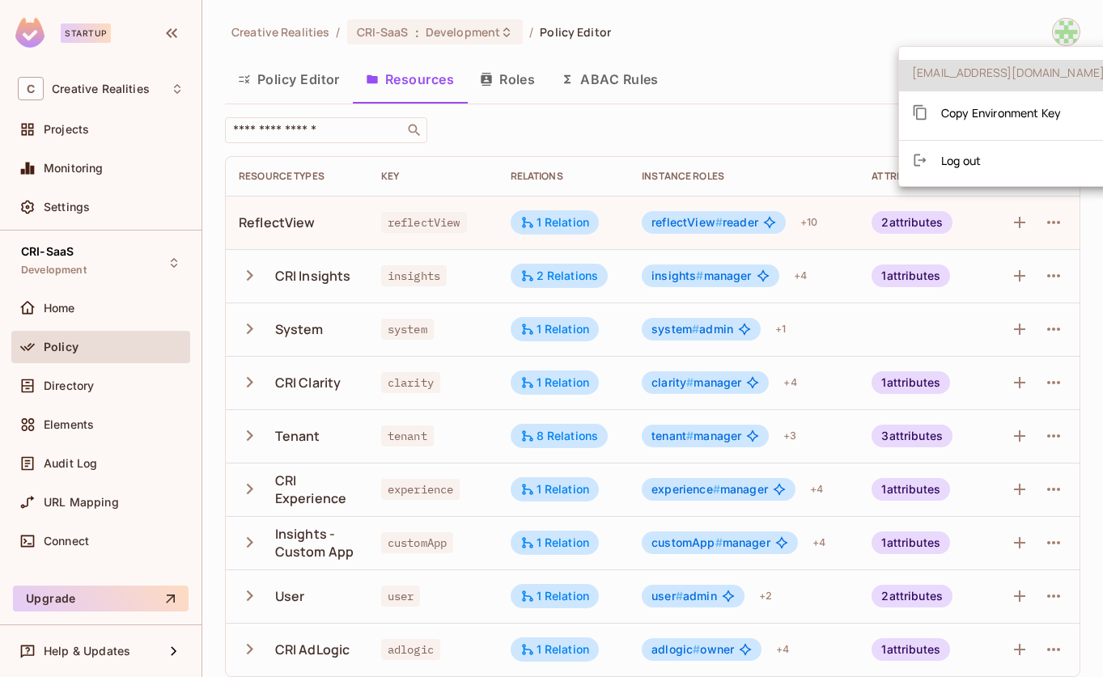
click at [1011, 172] on li "Log out" at bounding box center [1008, 160] width 218 height 26
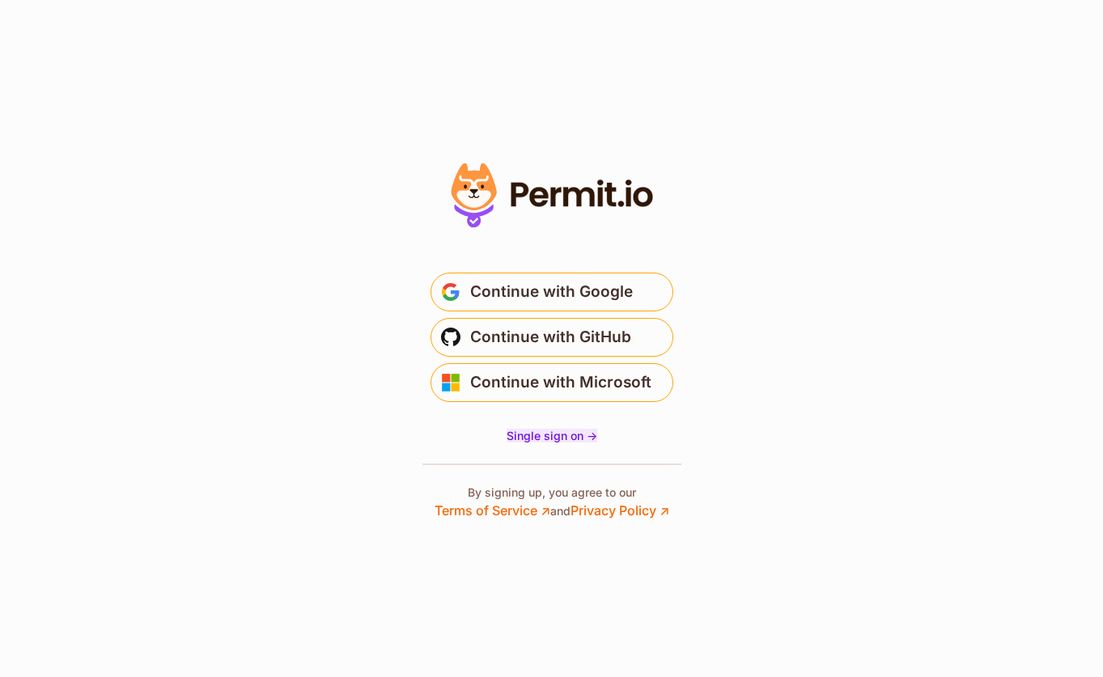
click at [558, 439] on span "Single sign on ->" at bounding box center [552, 436] width 91 height 14
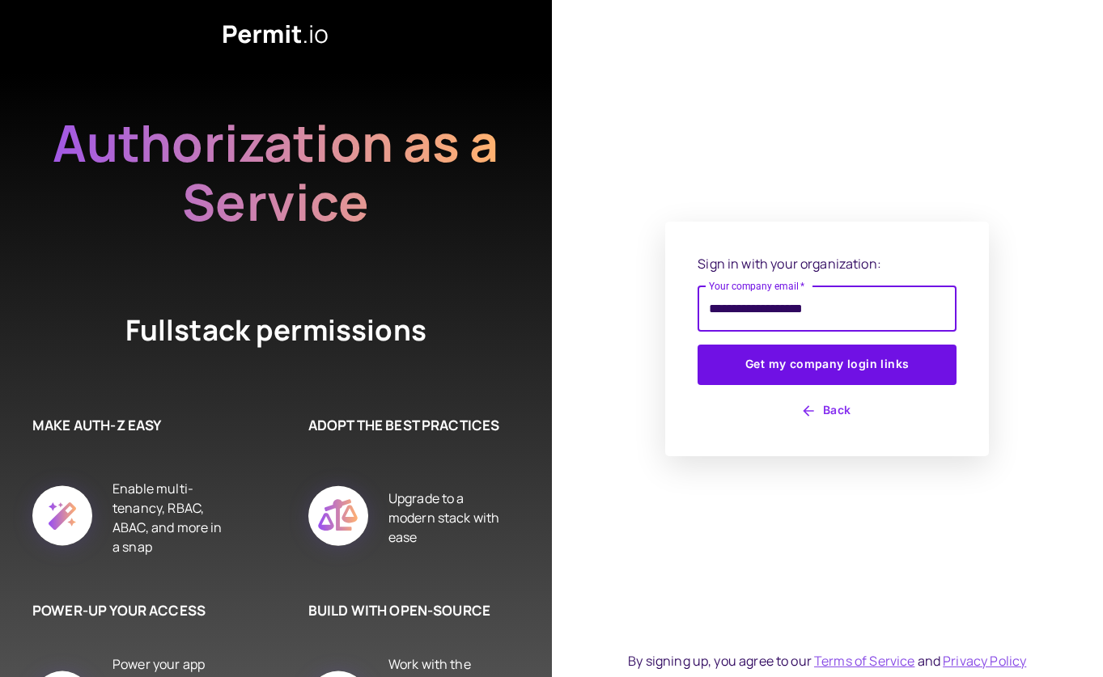
type input "**********"
click at [787, 435] on div "**********" at bounding box center [827, 339] width 324 height 235
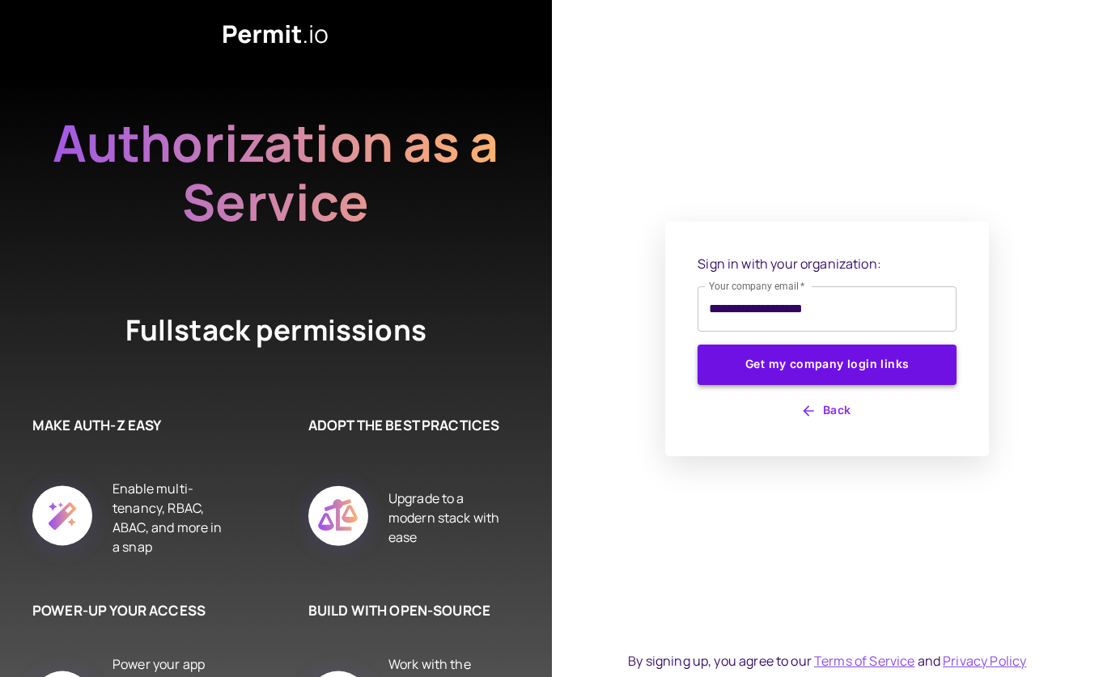
click at [799, 365] on button "Get my company login links" at bounding box center [827, 365] width 259 height 40
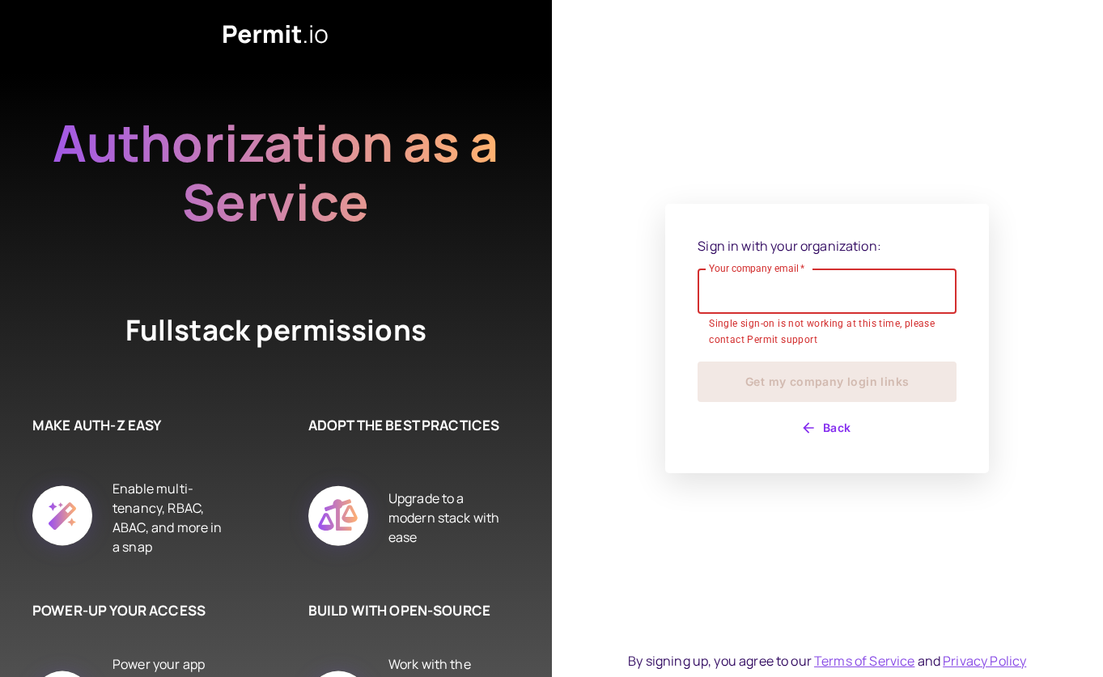
click at [758, 299] on input "Your company email   *" at bounding box center [827, 291] width 259 height 45
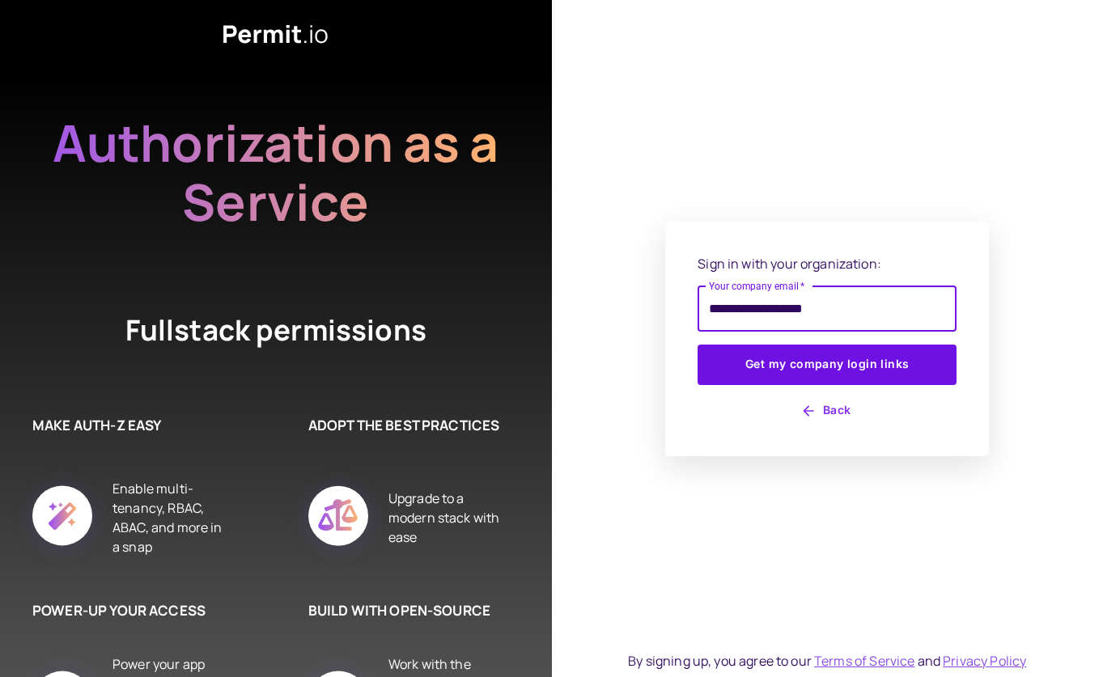
type input "**********"
click at [698, 345] on button "Get my company login links" at bounding box center [827, 365] width 259 height 40
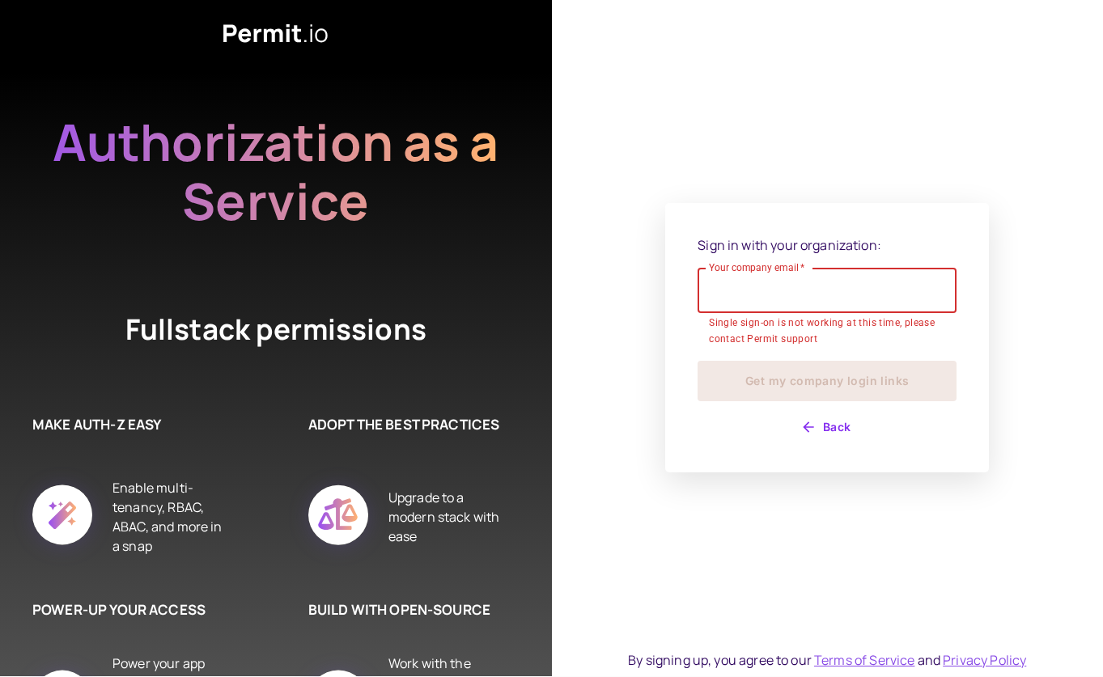
scroll to position [9, 0]
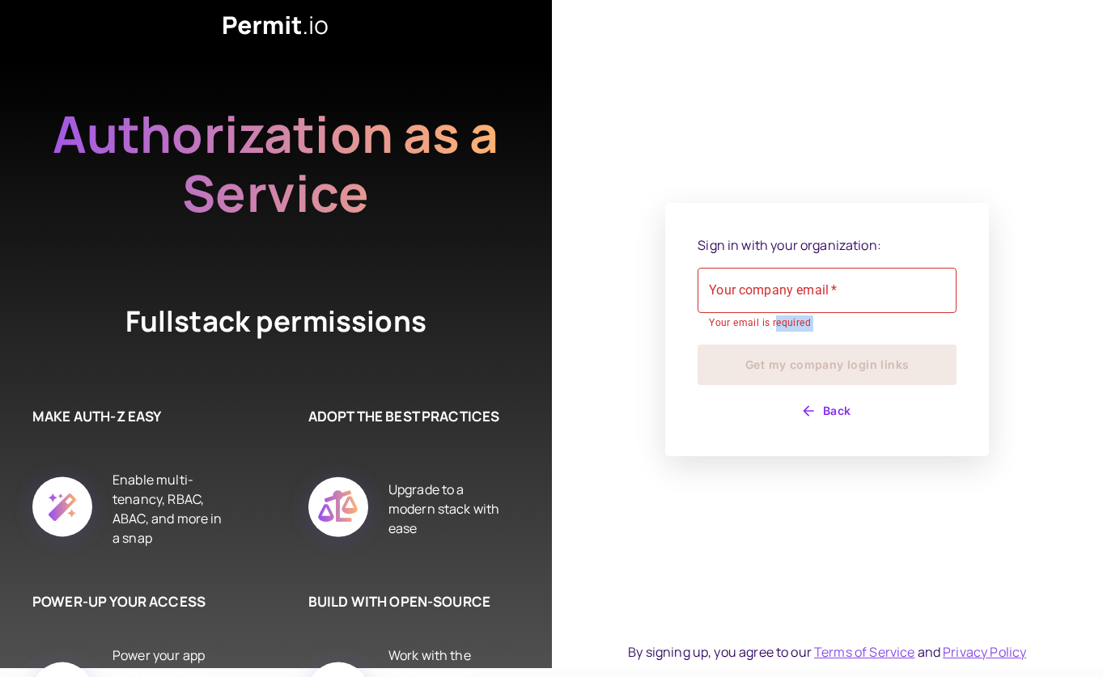
click at [785, 346] on div "Sign in with your organization: Your company email   * Your company email   * Y…" at bounding box center [827, 329] width 259 height 189
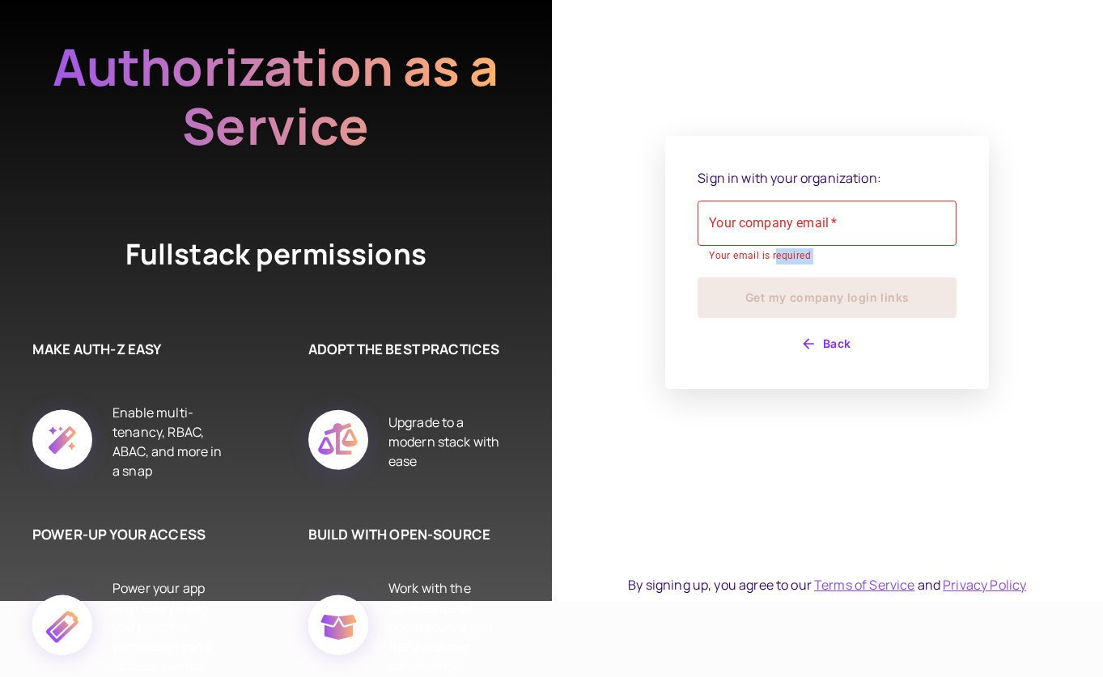
scroll to position [0, 0]
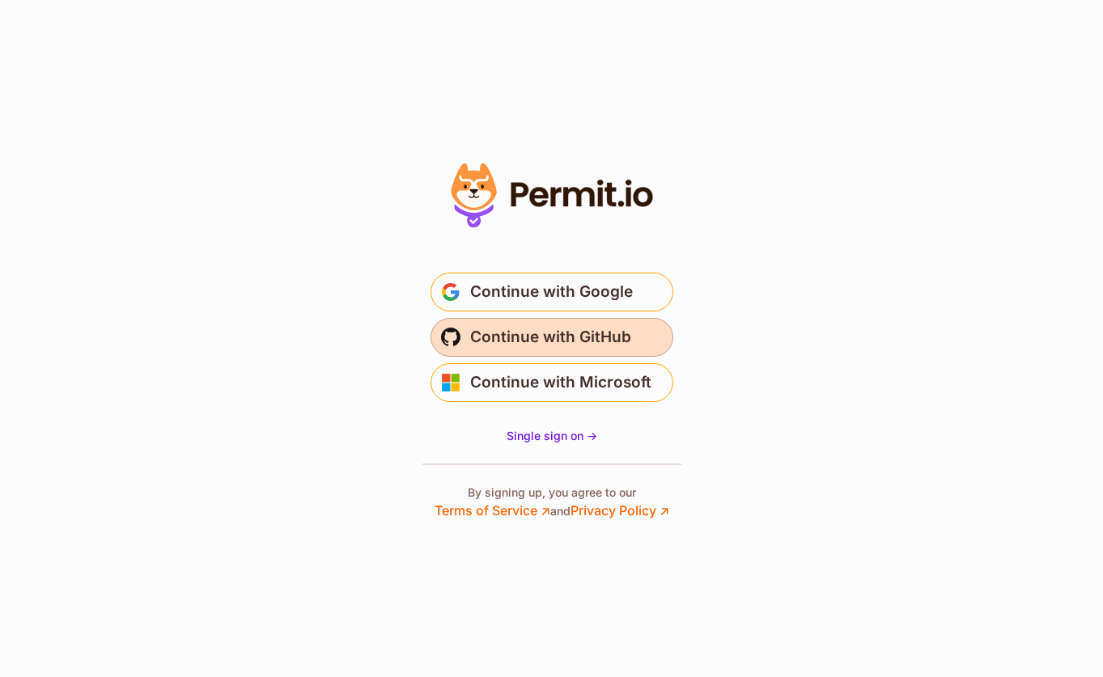
click at [572, 341] on span "Continue with GitHub" at bounding box center [550, 337] width 161 height 26
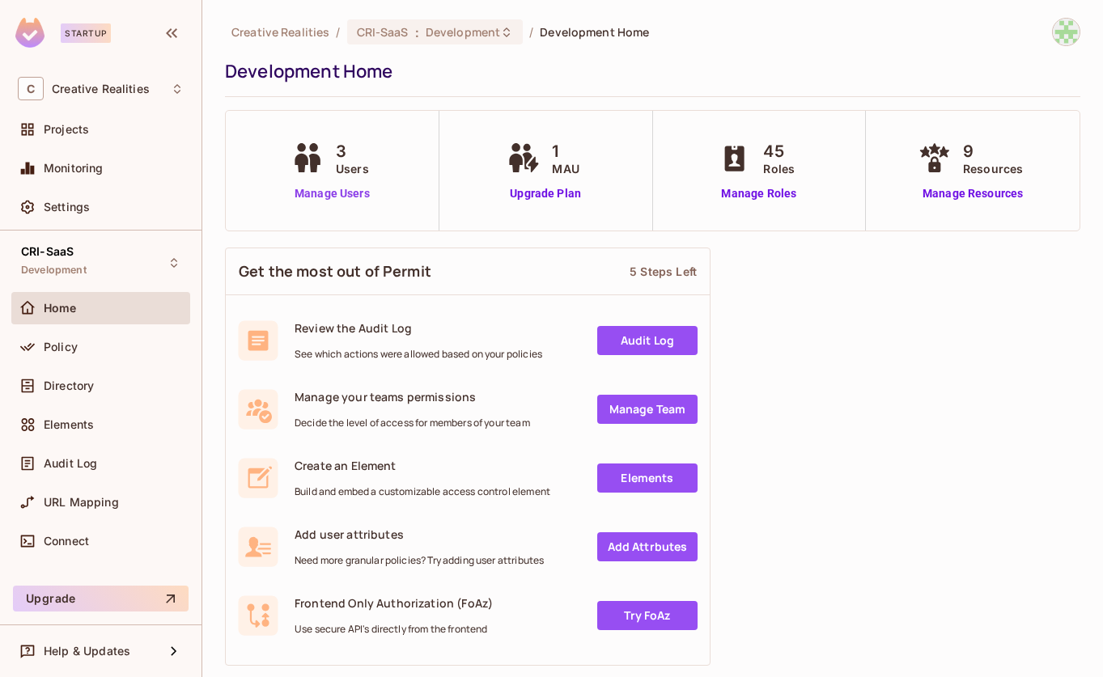
click at [338, 190] on link "Manage Users" at bounding box center [332, 193] width 90 height 17
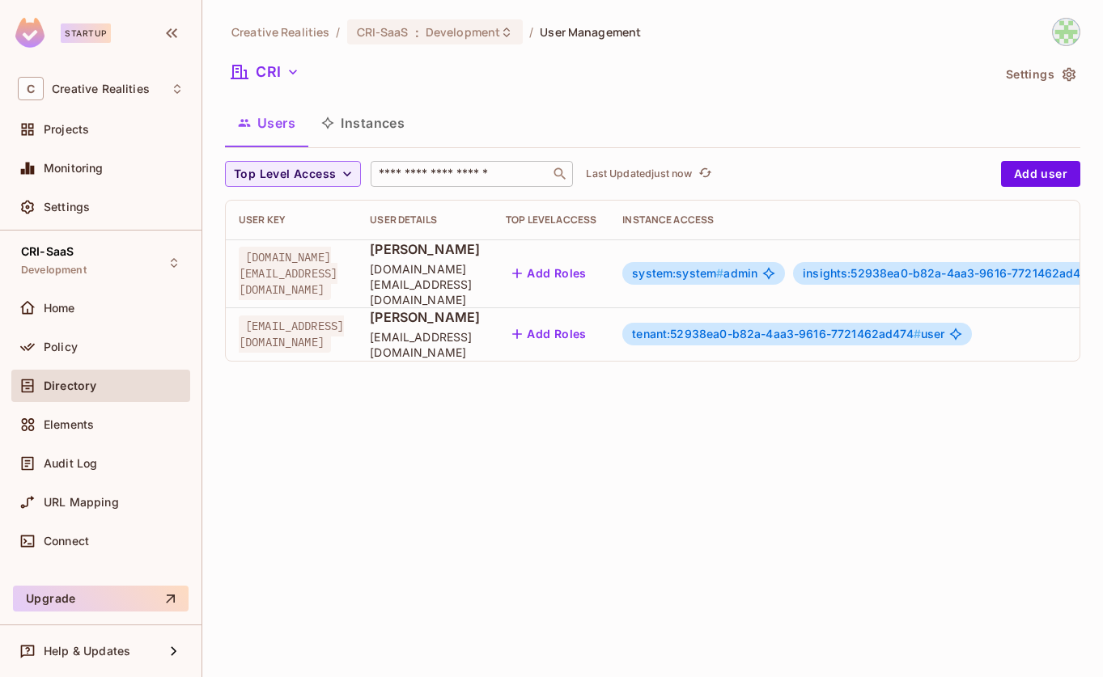
click at [488, 176] on input "text" at bounding box center [460, 174] width 170 height 16
click at [1042, 179] on button "Add user" at bounding box center [1040, 174] width 79 height 26
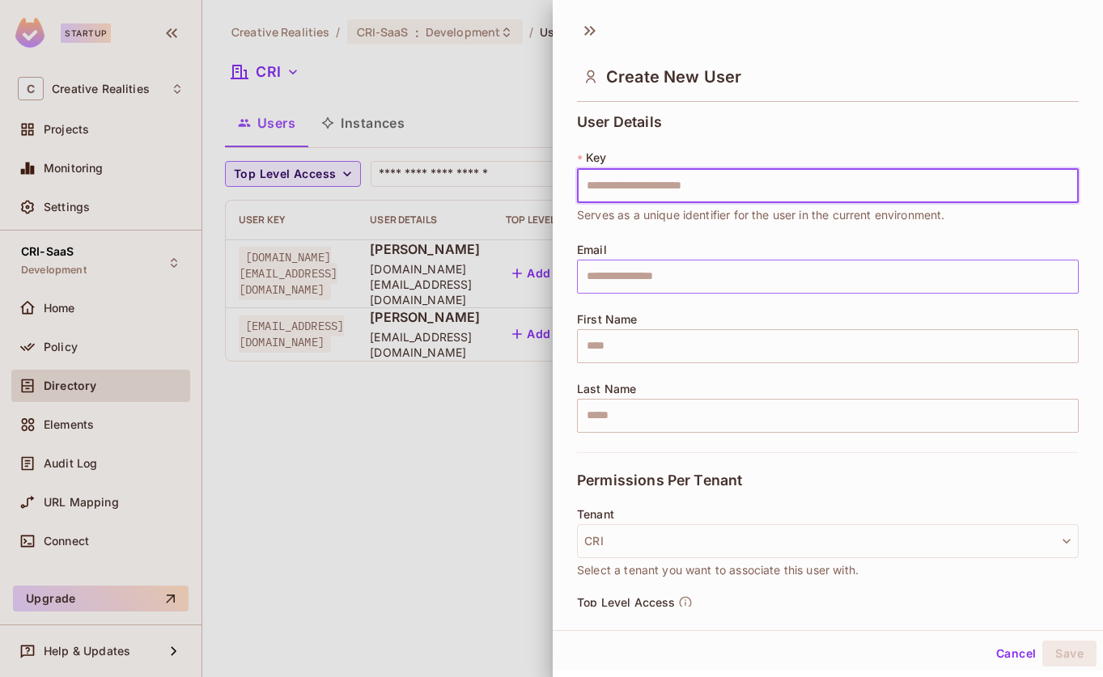
click at [702, 280] on input "text" at bounding box center [828, 277] width 502 height 34
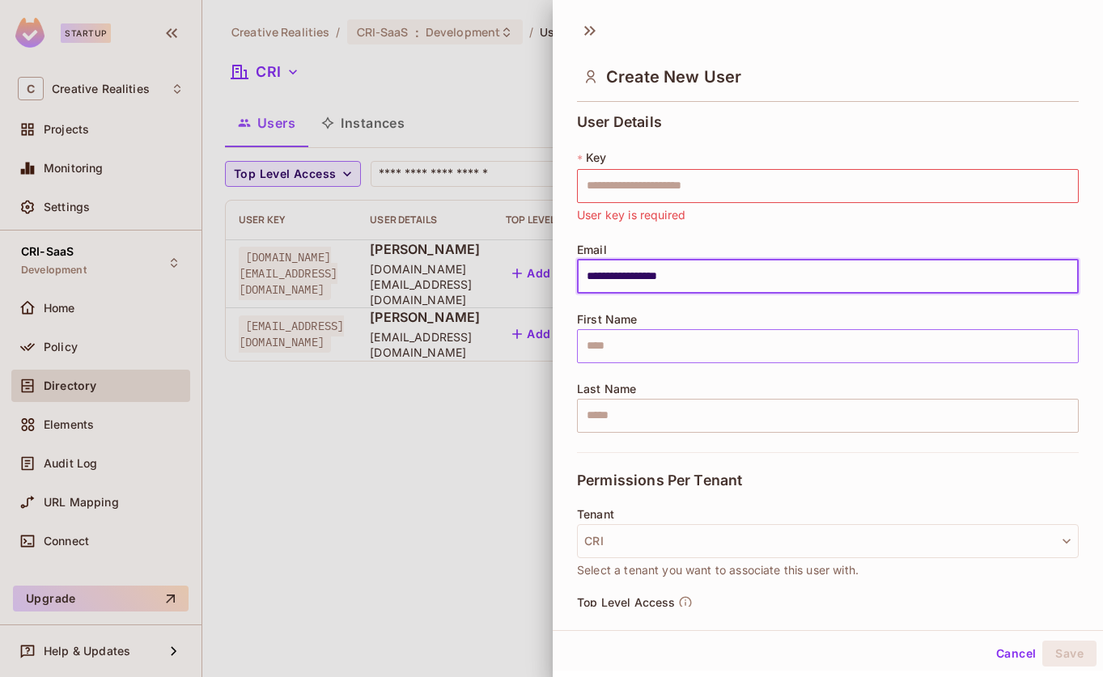
type input "**********"
click at [694, 341] on input "text" at bounding box center [828, 346] width 502 height 34
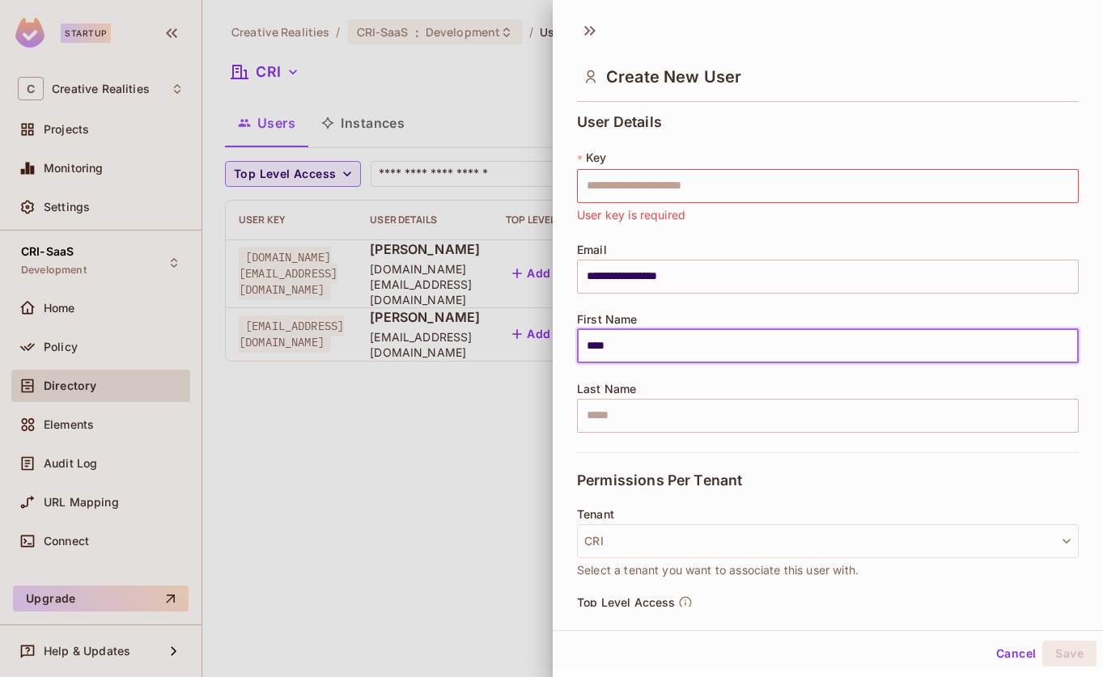
type input "****"
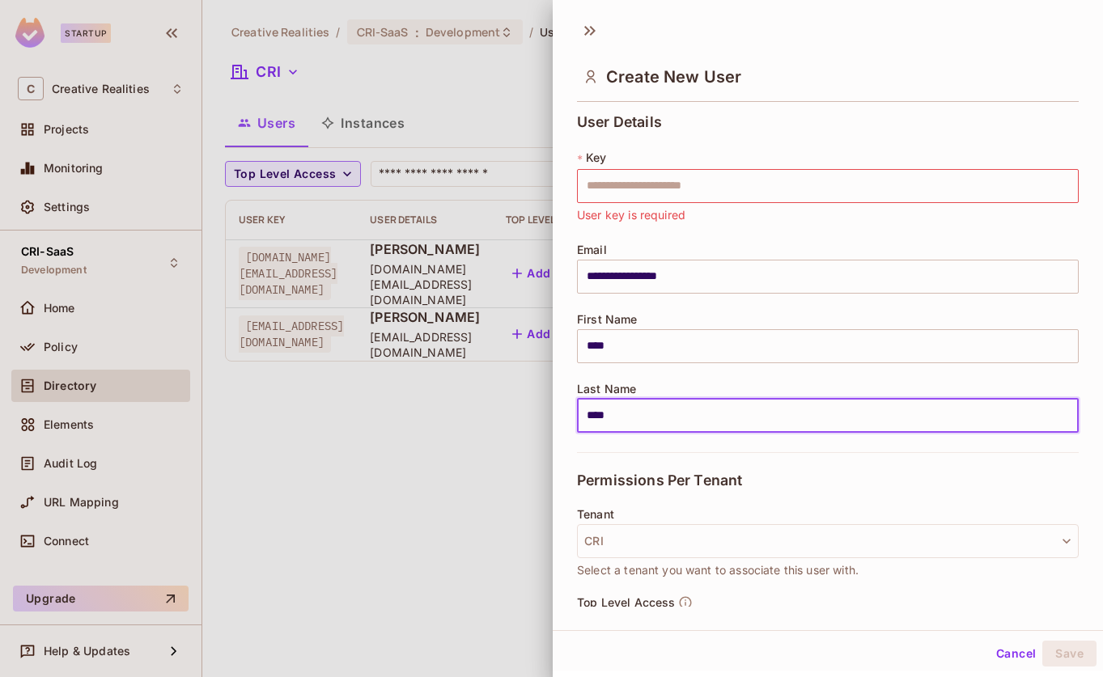
type input "****"
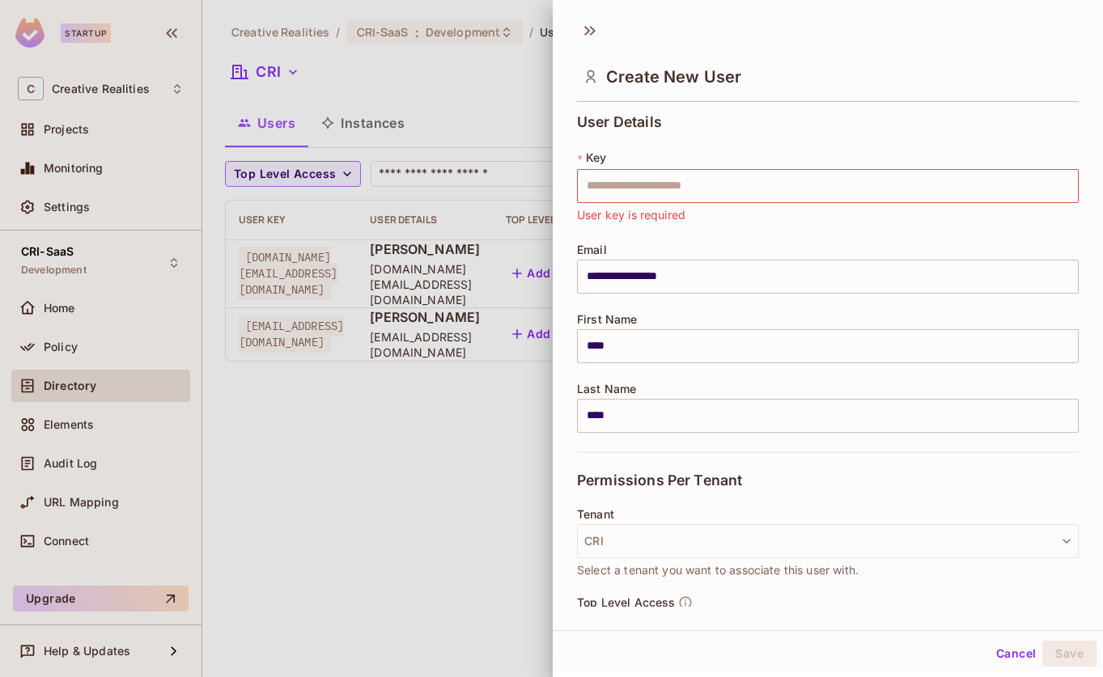
click at [730, 482] on span "Permissions Per Tenant" at bounding box center [659, 481] width 165 height 16
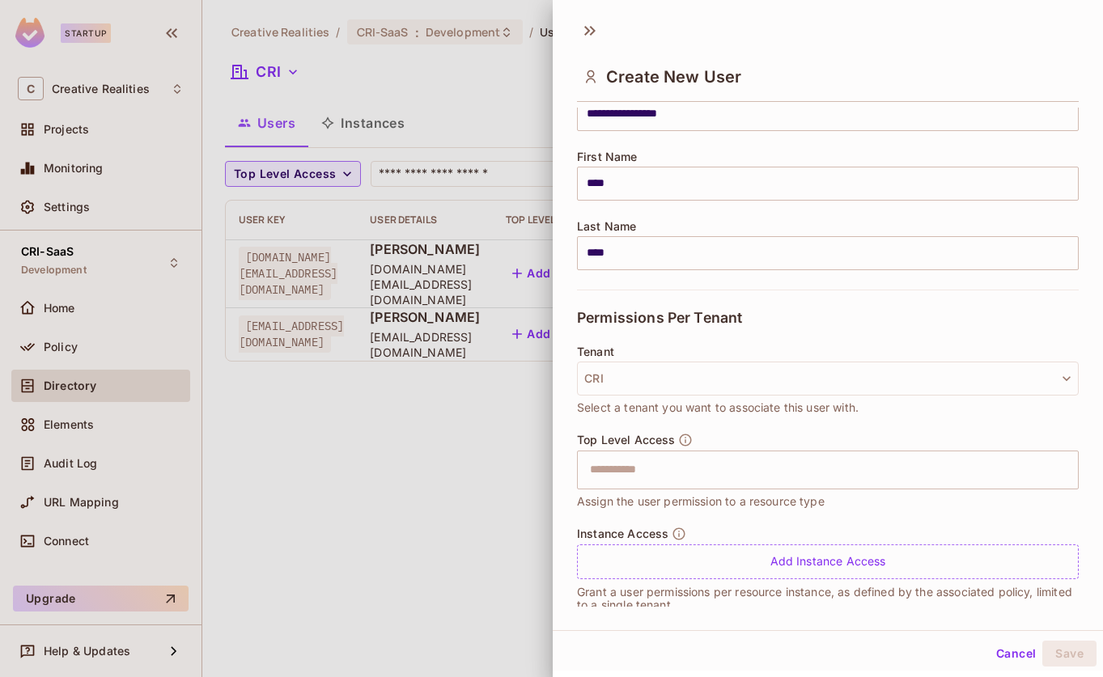
scroll to position [176, 0]
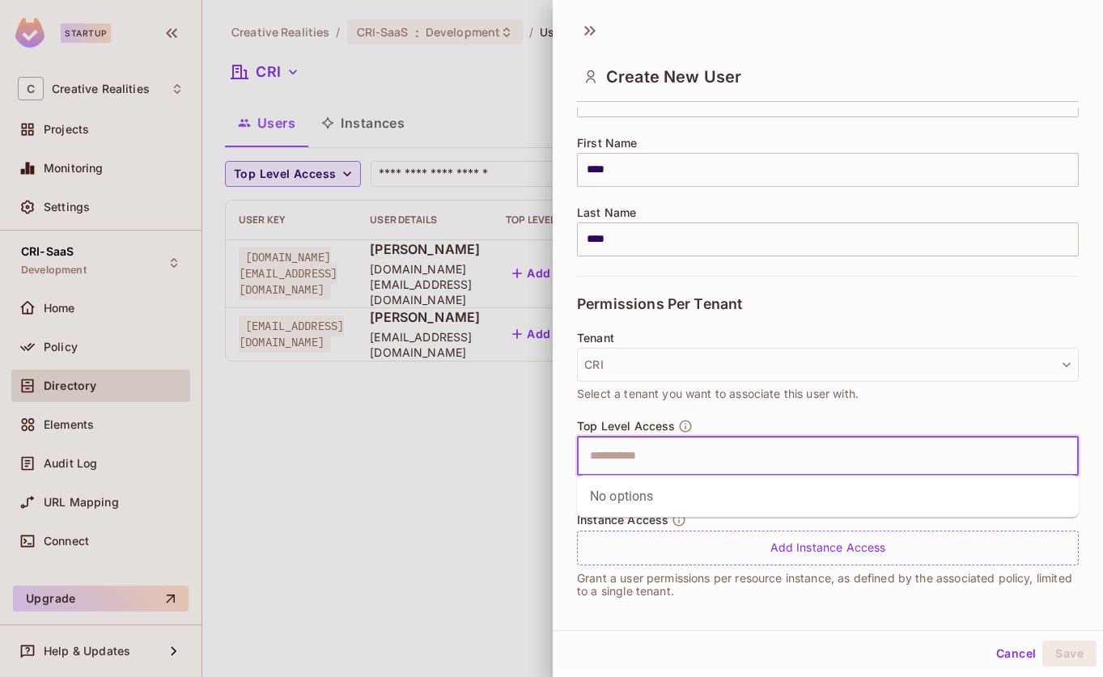
click at [713, 456] on input "text" at bounding box center [813, 456] width 467 height 32
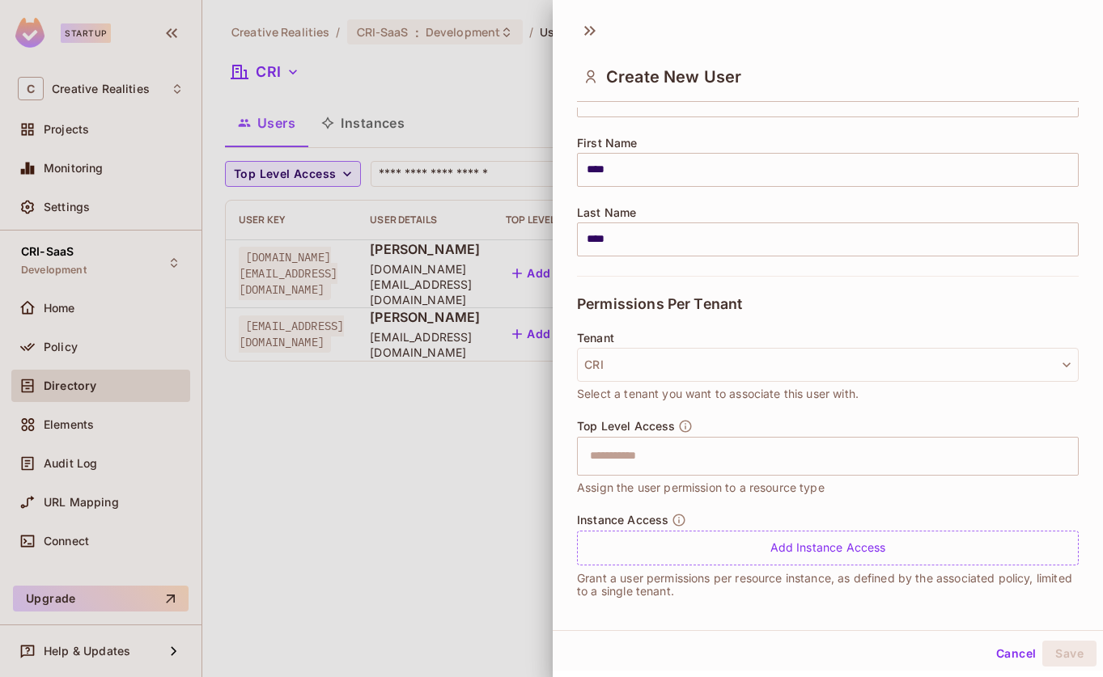
click at [723, 420] on div "Top Level Access ​ Assign the user permission to a resource type" at bounding box center [828, 458] width 502 height 78
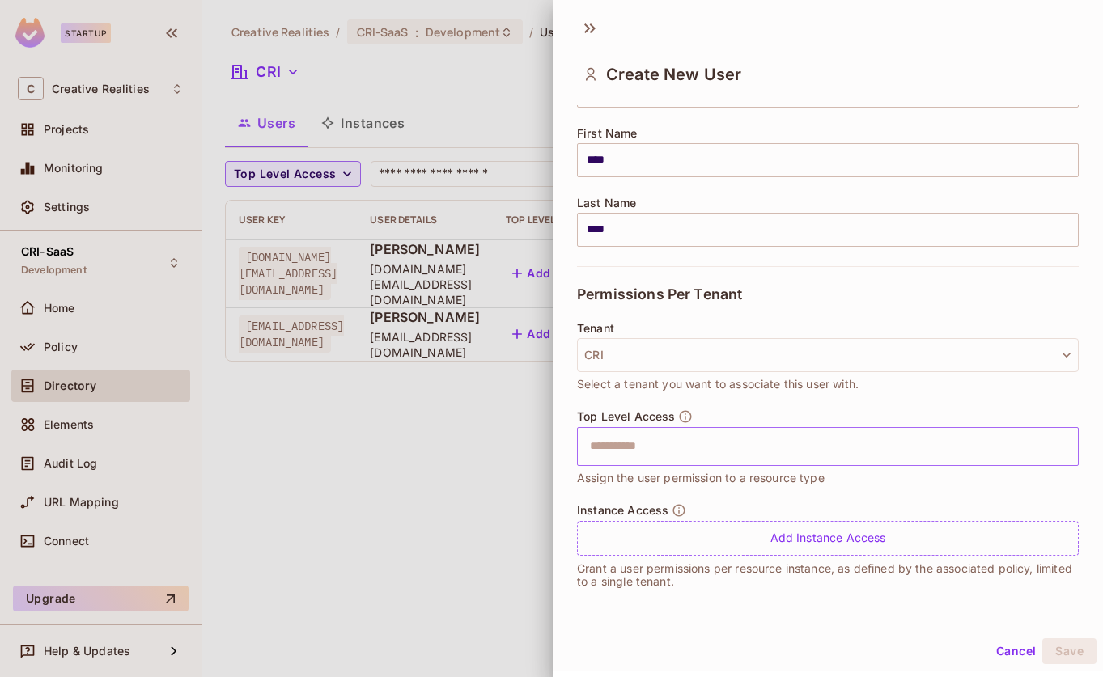
scroll to position [182, 0]
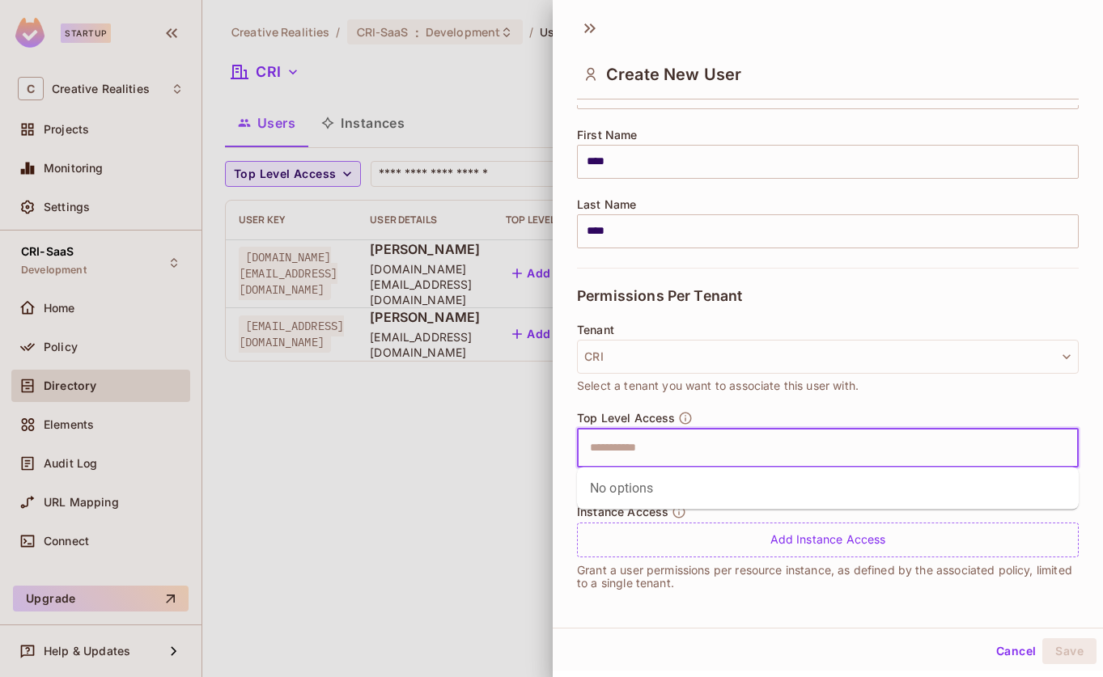
click at [731, 439] on input "text" at bounding box center [813, 448] width 467 height 32
click at [760, 380] on span "Select a tenant you want to associate this user with." at bounding box center [718, 386] width 282 height 18
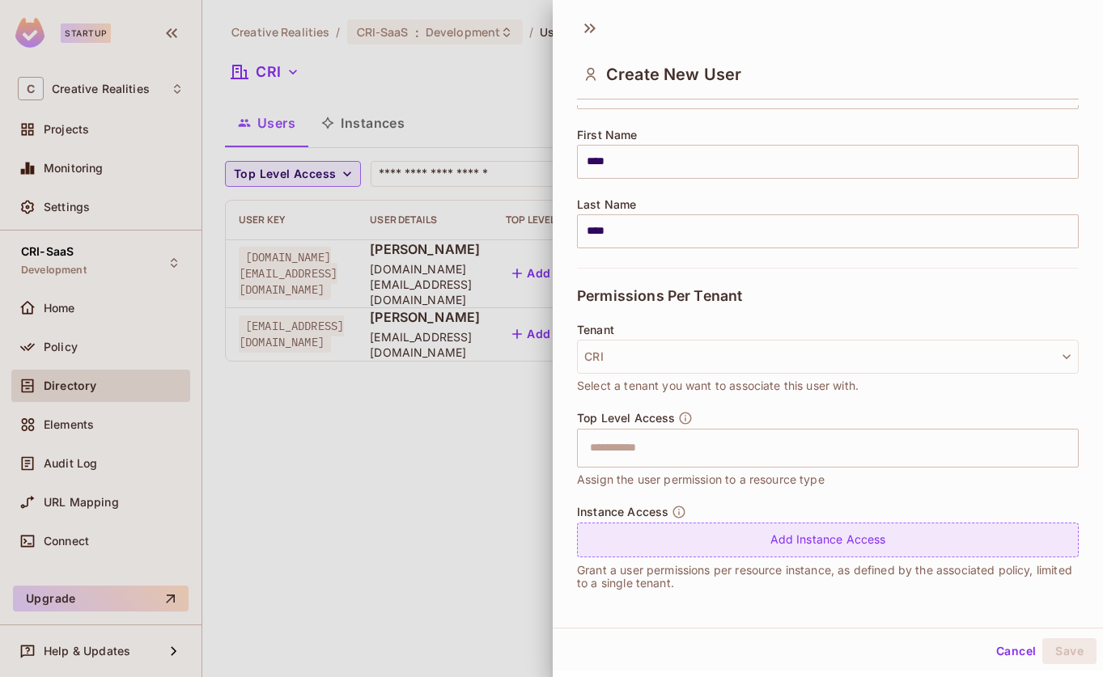
click at [803, 537] on div "Add Instance Access" at bounding box center [828, 540] width 502 height 35
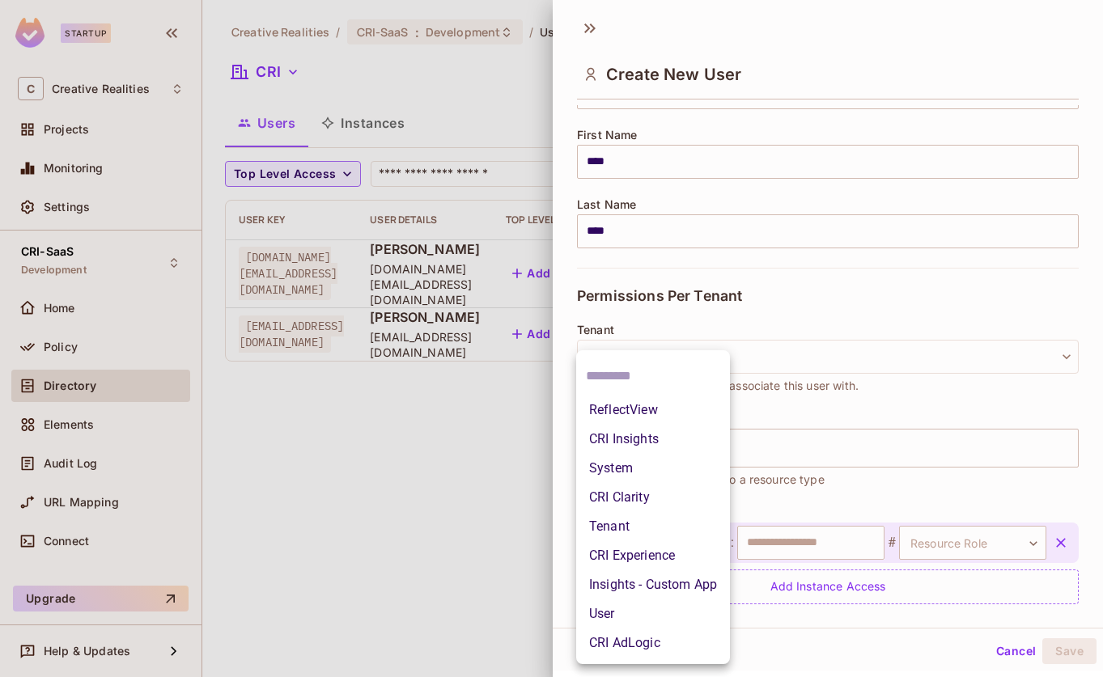
click at [712, 538] on body "**********" at bounding box center [551, 338] width 1103 height 677
click at [778, 504] on div at bounding box center [551, 338] width 1103 height 677
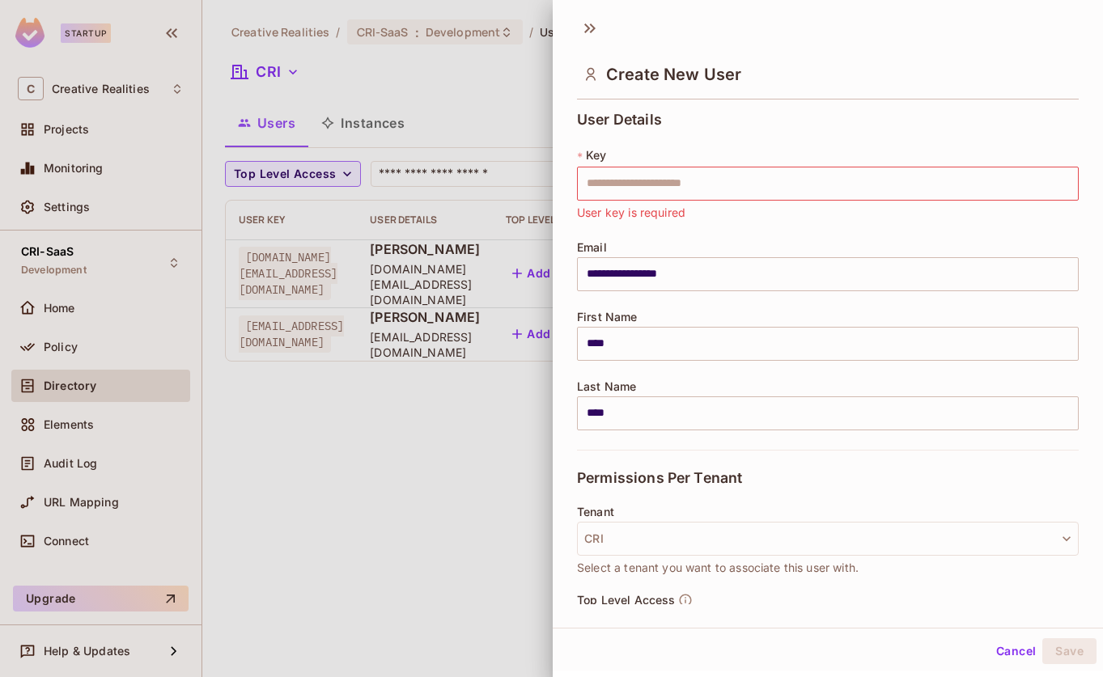
scroll to position [0, 0]
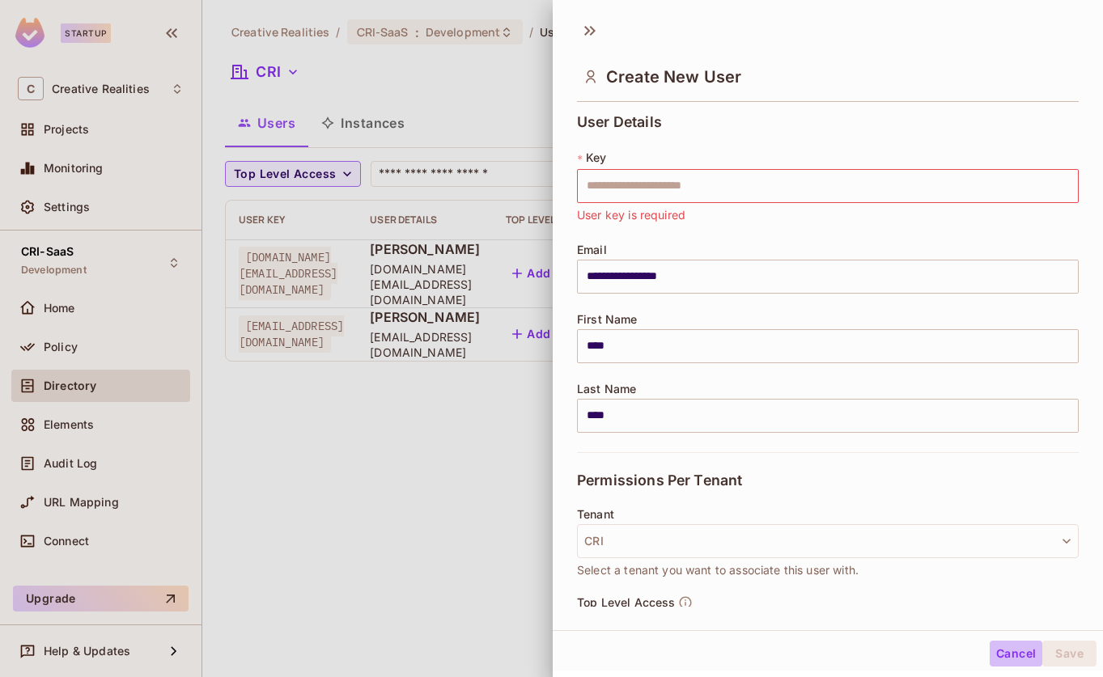
click at [1005, 649] on button "Cancel" at bounding box center [1016, 654] width 53 height 26
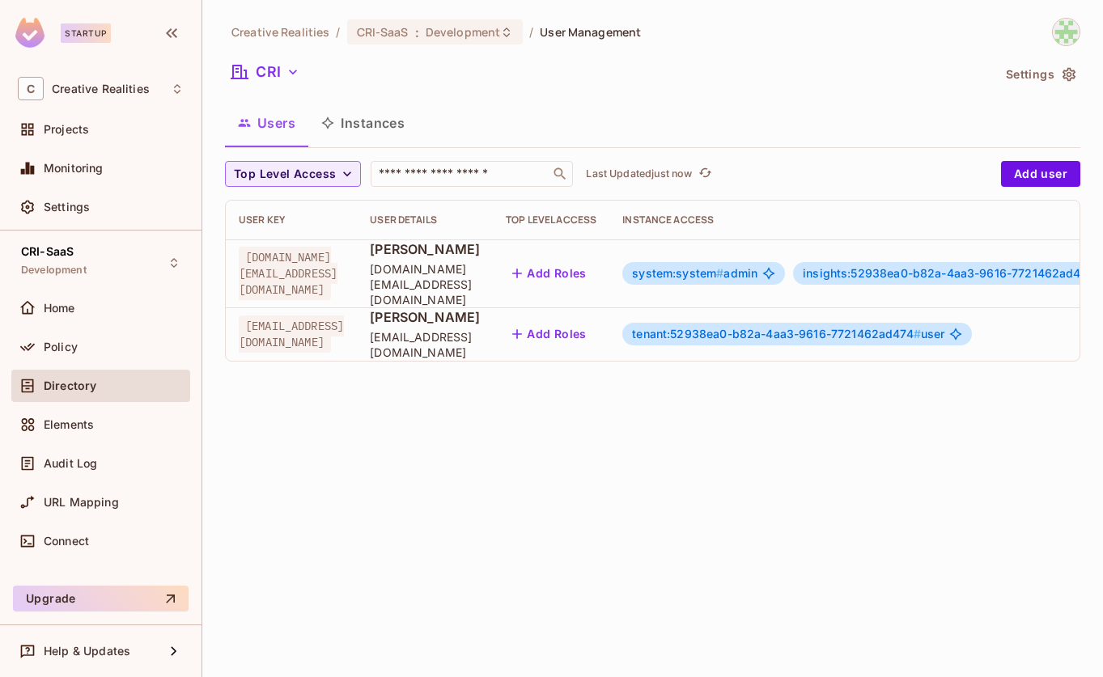
click at [685, 566] on div "Creative Realities / CRI-SaaS : Development / User Management CRI Settings User…" at bounding box center [652, 338] width 901 height 677
click at [121, 651] on span "Help & Updates" at bounding box center [87, 651] width 87 height 13
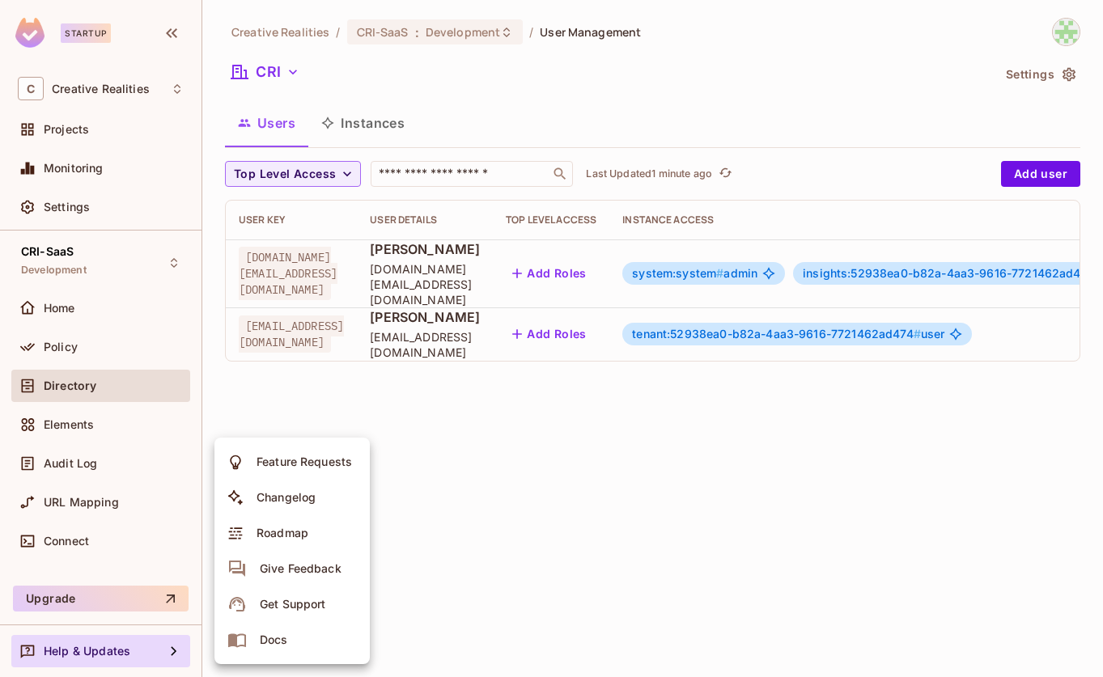
click at [320, 608] on div "Get Support" at bounding box center [293, 604] width 66 height 16
